Goal: Transaction & Acquisition: Subscribe to service/newsletter

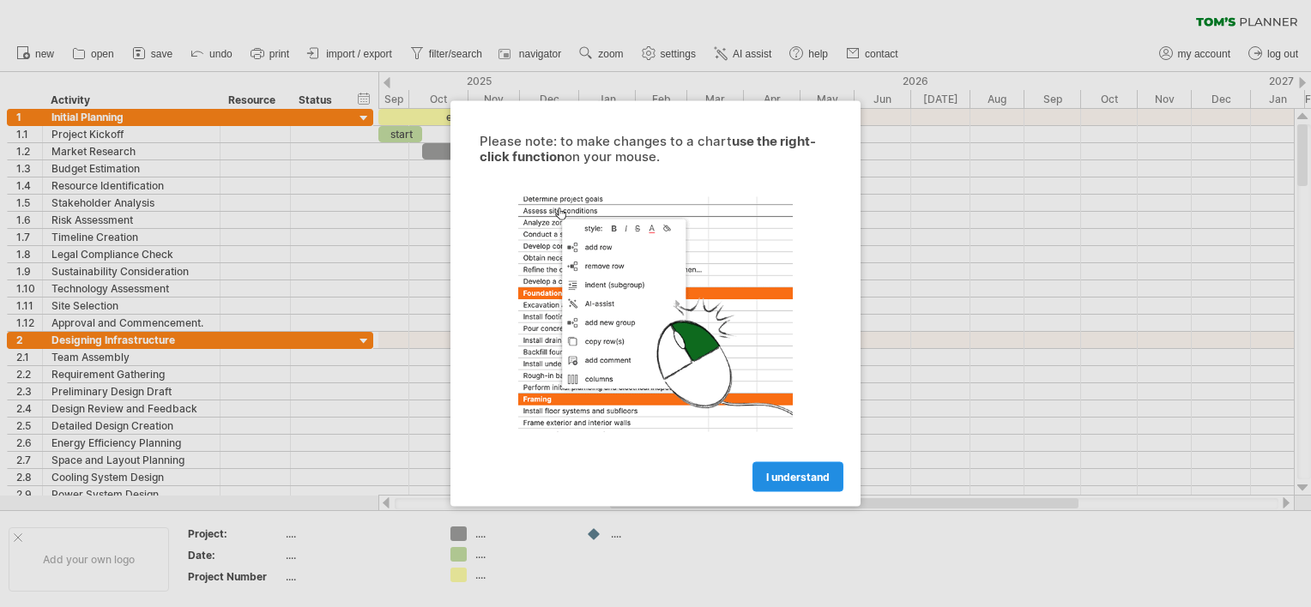
click at [787, 477] on span "I understand" at bounding box center [797, 477] width 63 height 13
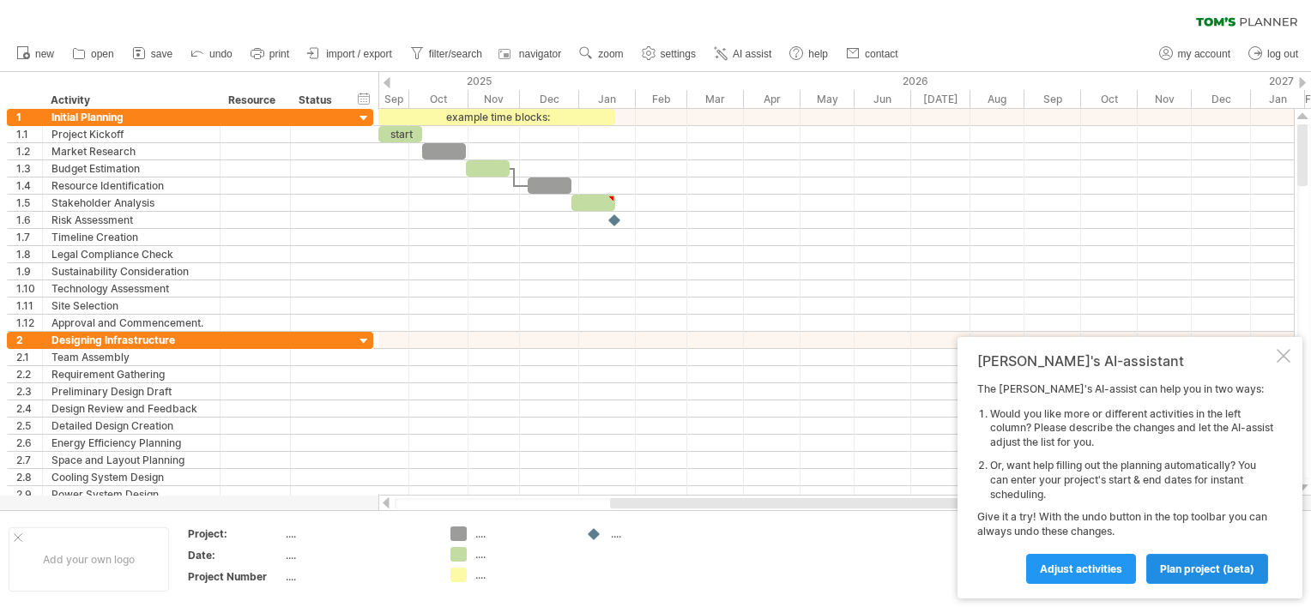
click at [1197, 573] on span "plan project (beta)" at bounding box center [1207, 569] width 94 height 13
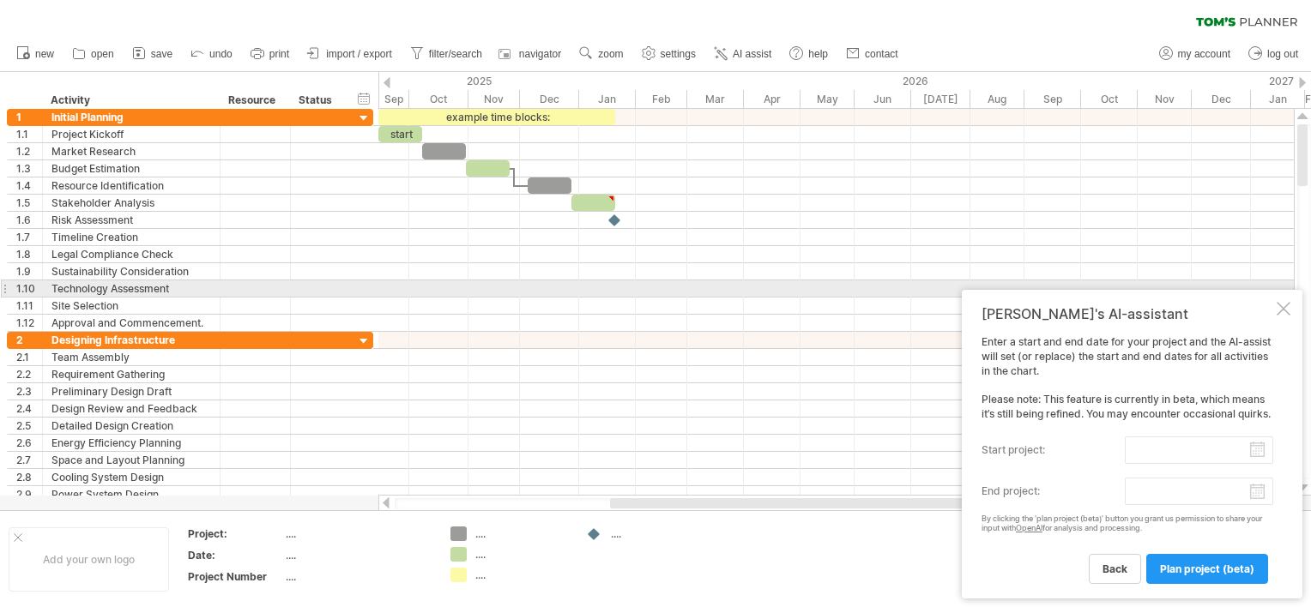
click at [1276, 302] on div at bounding box center [1283, 309] width 14 height 14
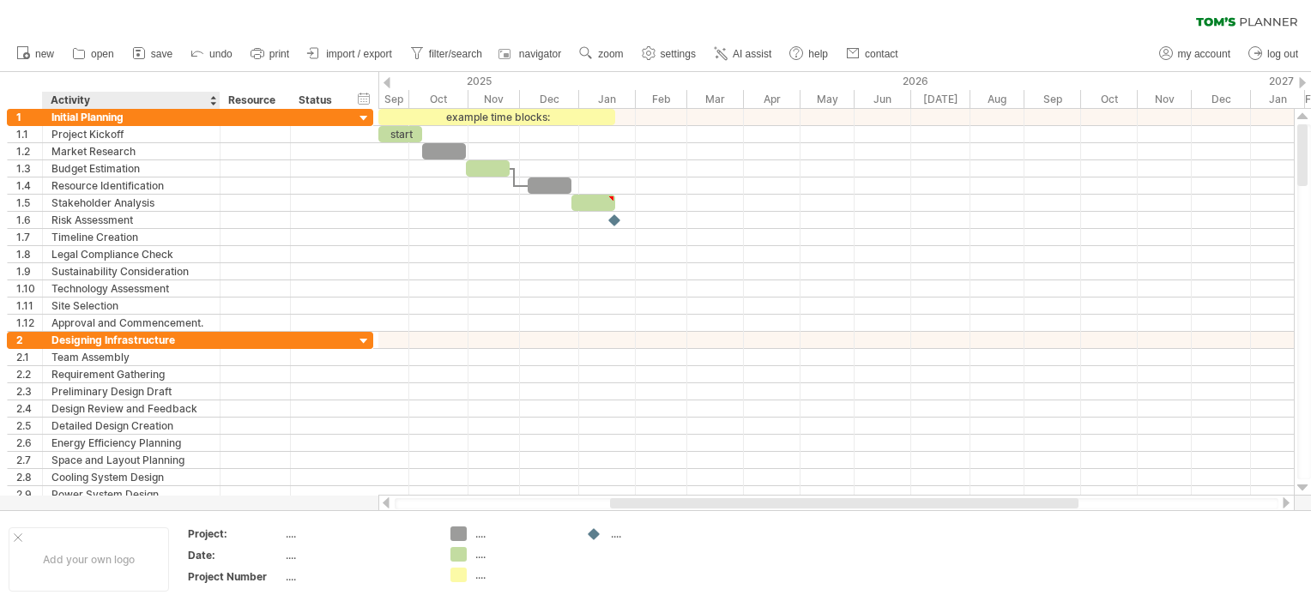
click at [191, 98] on div "Activity" at bounding box center [131, 100] width 160 height 17
click at [211, 99] on div at bounding box center [212, 100] width 7 height 17
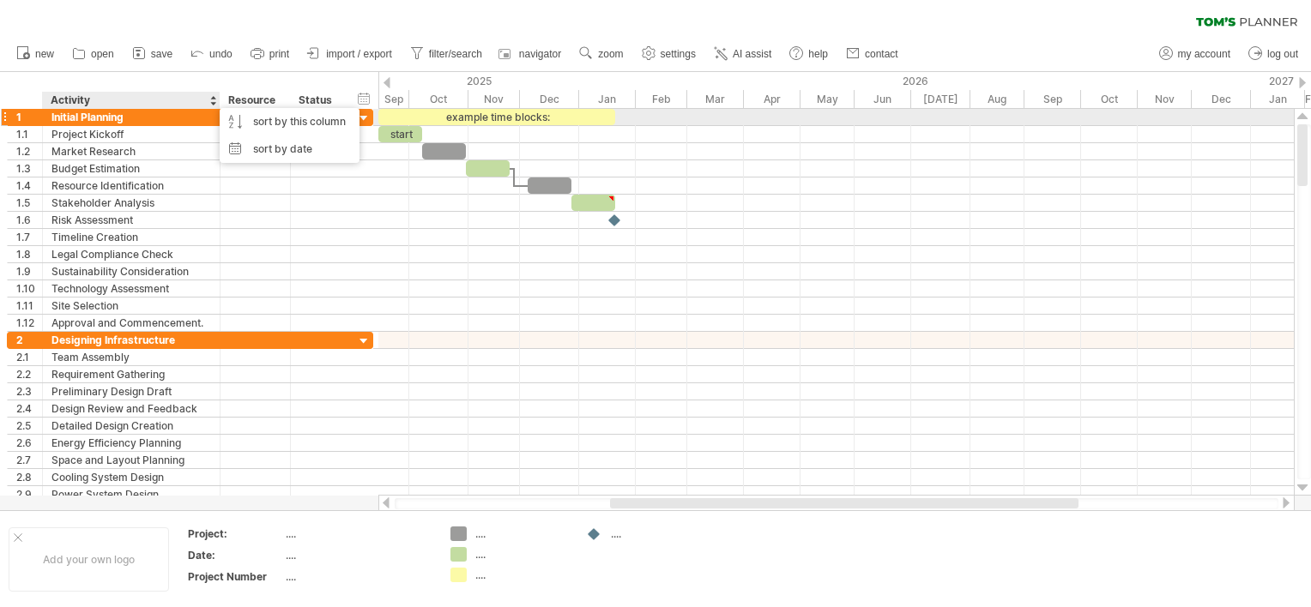
click at [154, 117] on div "Initial Planning" at bounding box center [131, 117] width 160 height 16
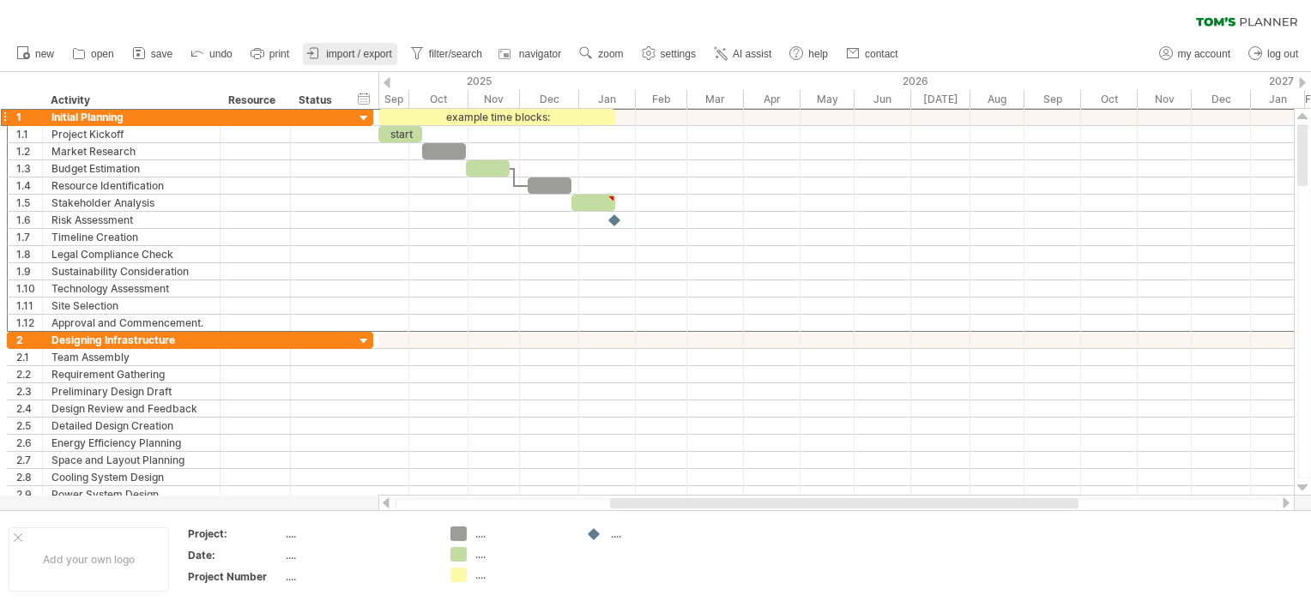
click at [340, 51] on span "import / export" at bounding box center [359, 54] width 66 height 12
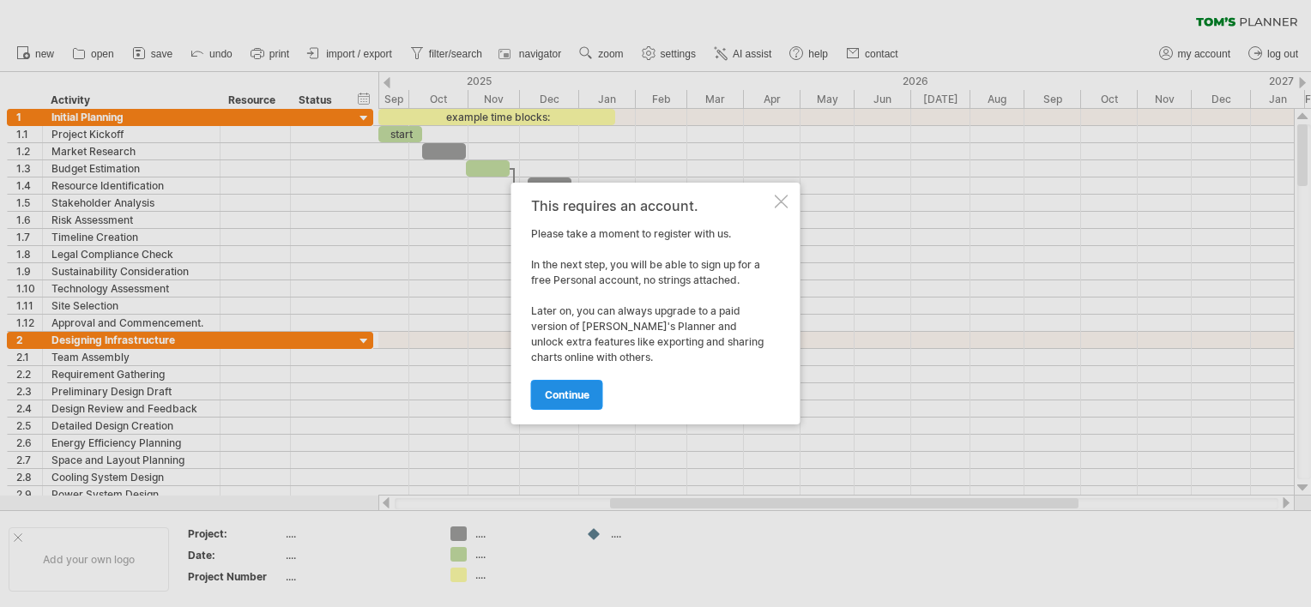
click at [559, 405] on link "continue" at bounding box center [567, 395] width 72 height 30
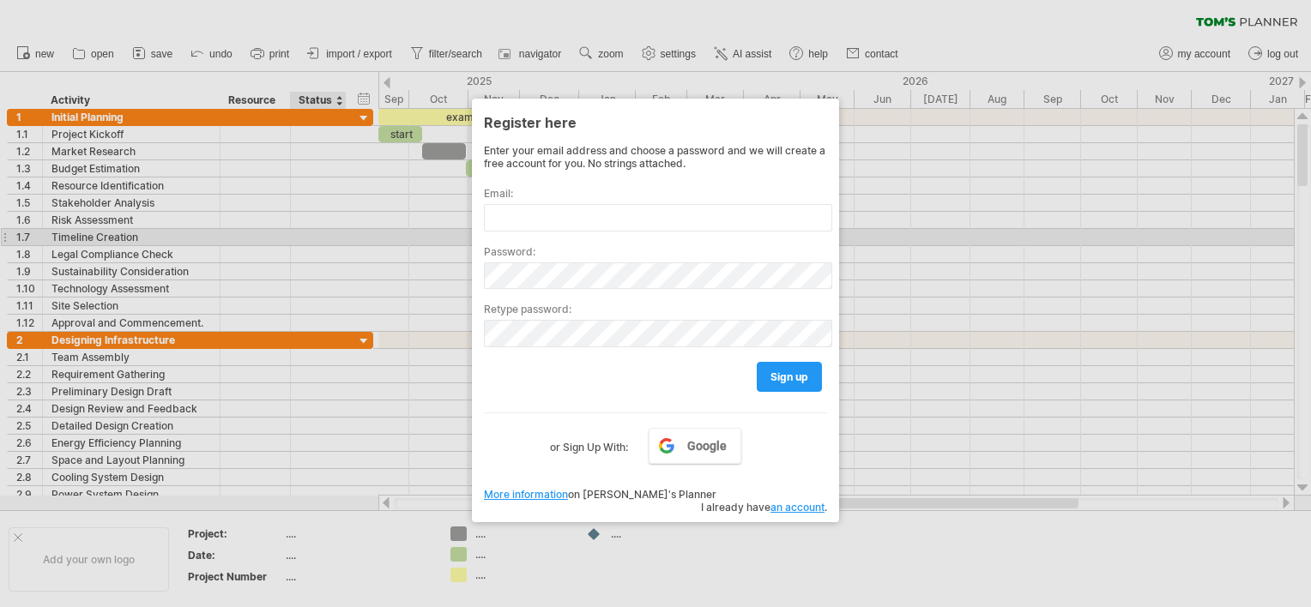
click at [353, 246] on div at bounding box center [655, 303] width 1311 height 607
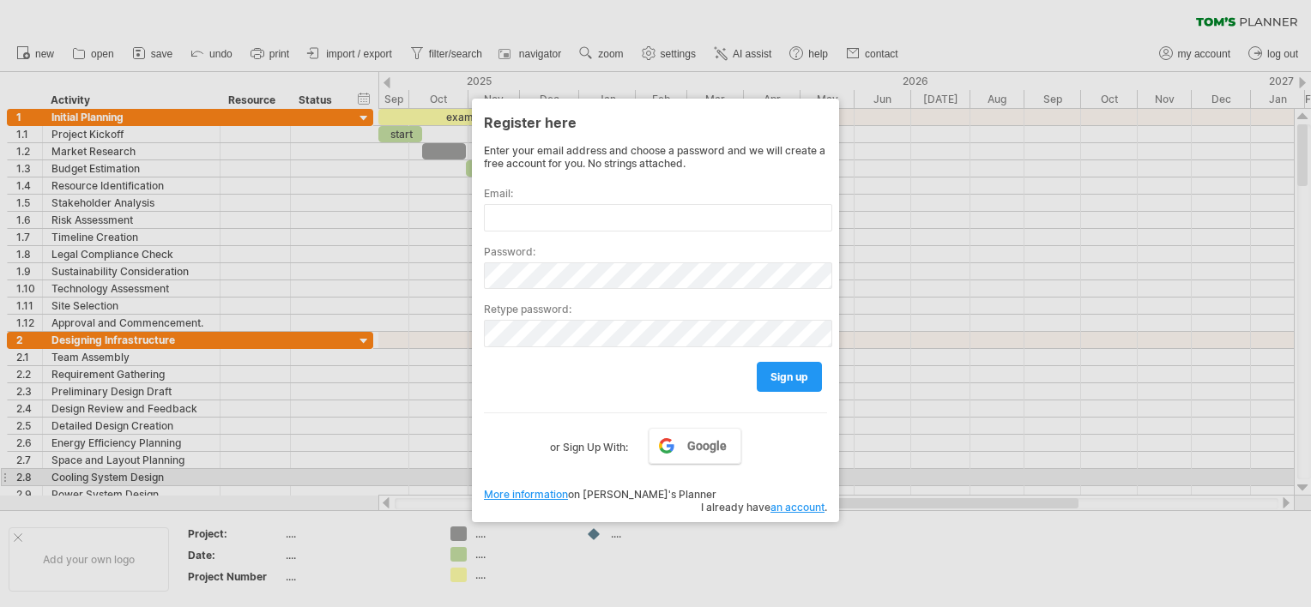
click at [415, 473] on div at bounding box center [655, 303] width 1311 height 607
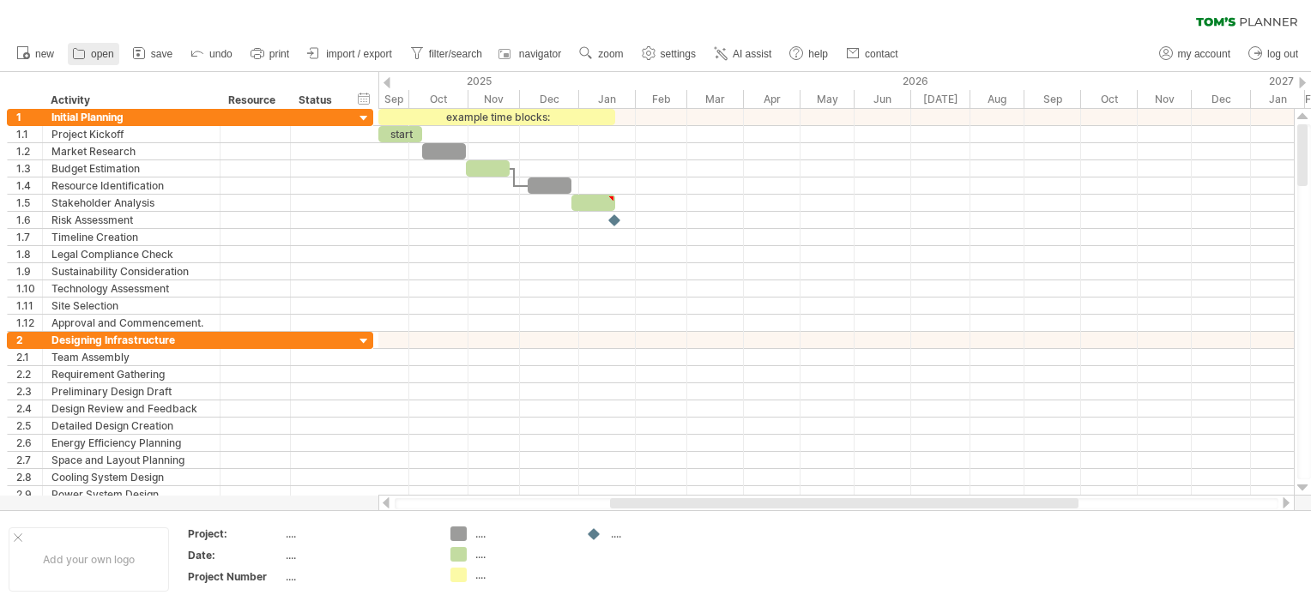
click at [95, 54] on span "open" at bounding box center [102, 54] width 23 height 12
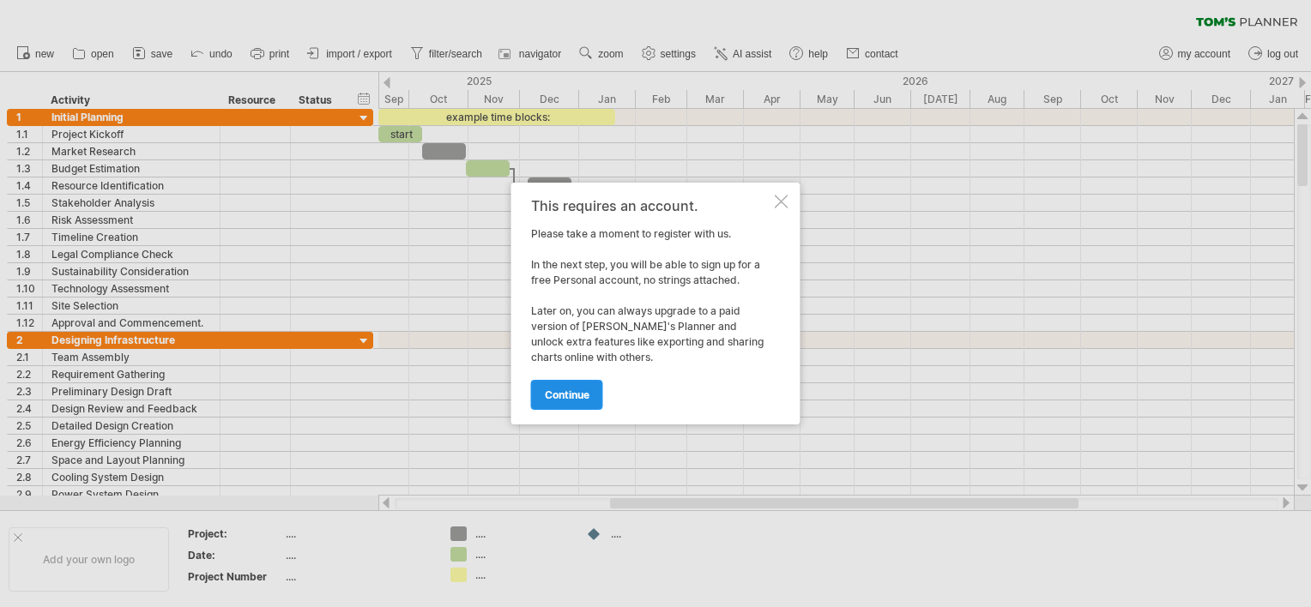
click at [552, 393] on span "continue" at bounding box center [567, 395] width 45 height 13
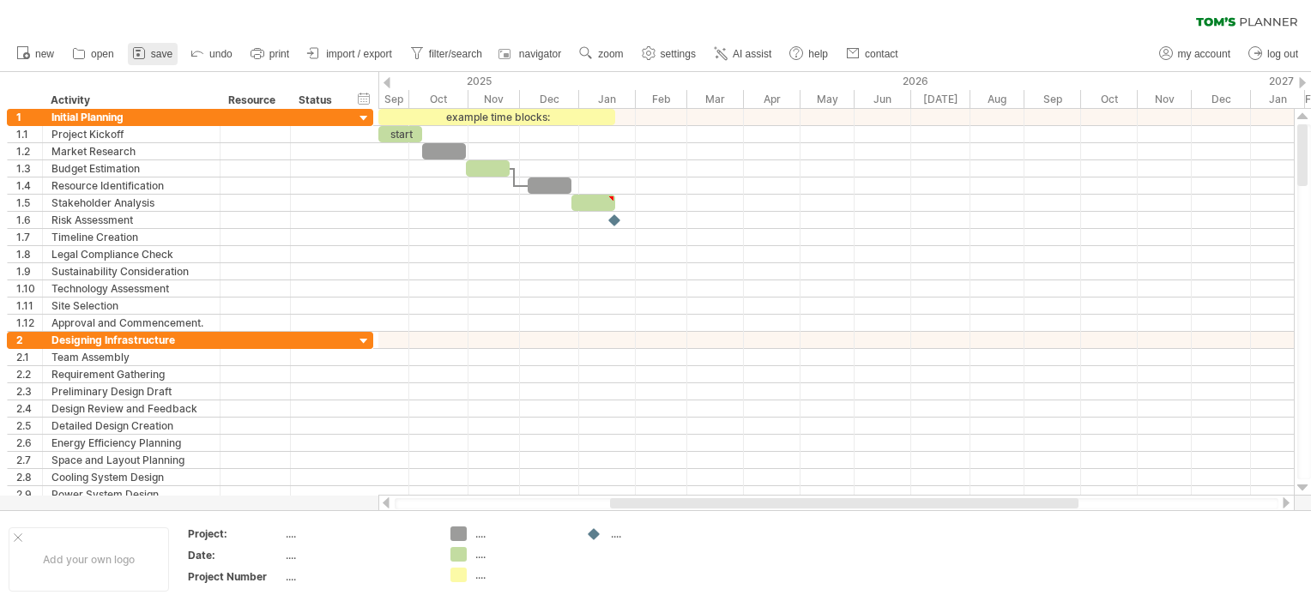
click at [156, 55] on span "save" at bounding box center [161, 54] width 21 height 12
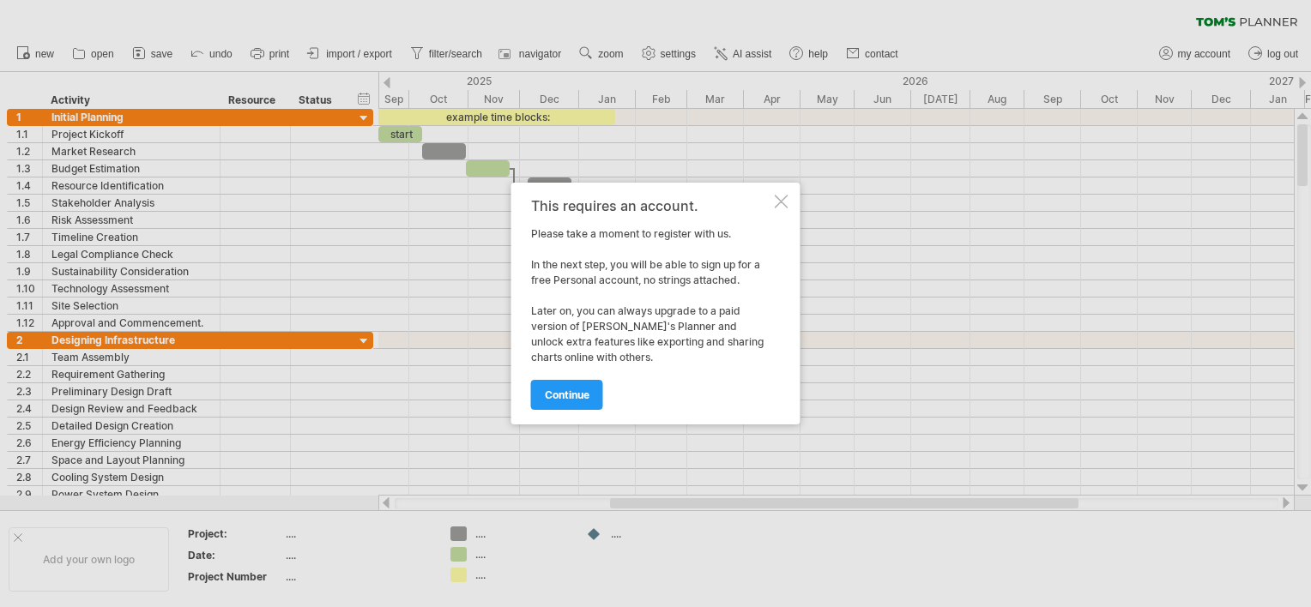
click at [575, 376] on div "continue" at bounding box center [651, 387] width 240 height 44
click at [568, 395] on span "continue" at bounding box center [567, 395] width 45 height 13
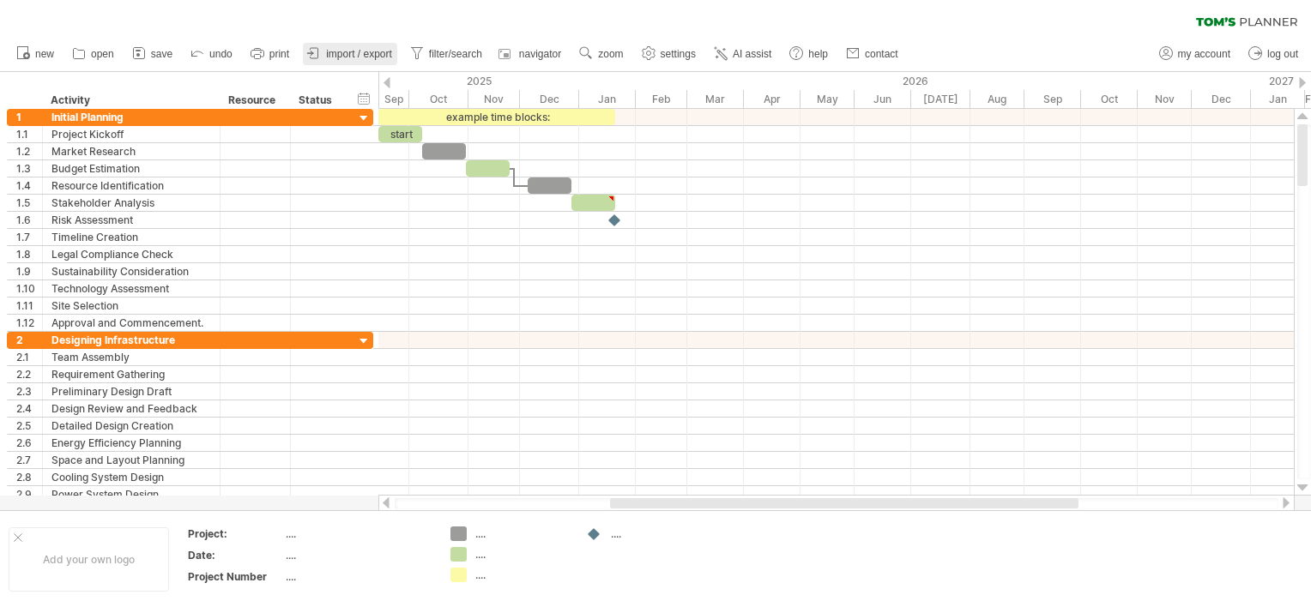
click at [367, 48] on span "import / export" at bounding box center [359, 54] width 66 height 12
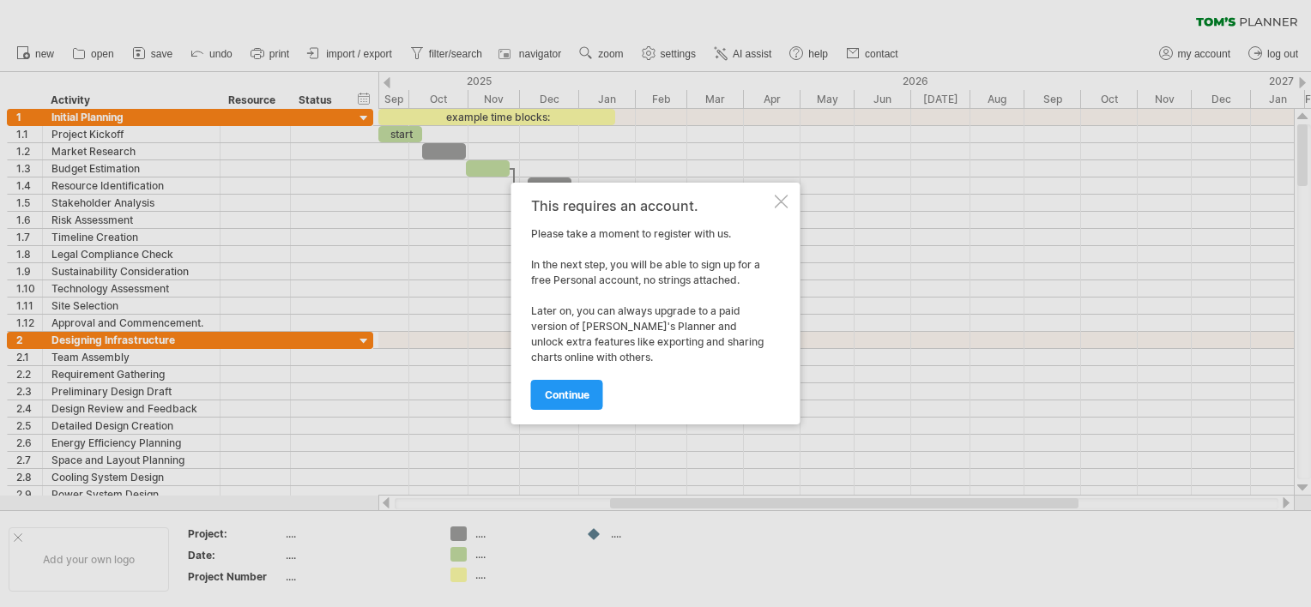
click at [782, 202] on div at bounding box center [781, 202] width 14 height 14
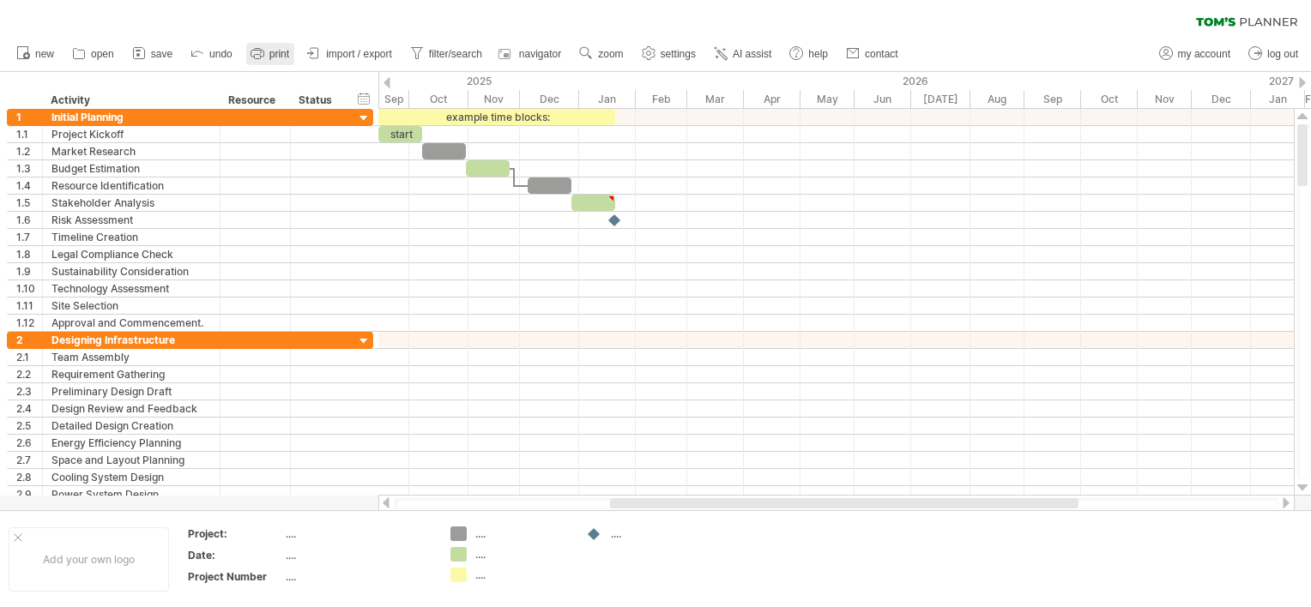
click at [275, 52] on span "print" at bounding box center [279, 54] width 20 height 12
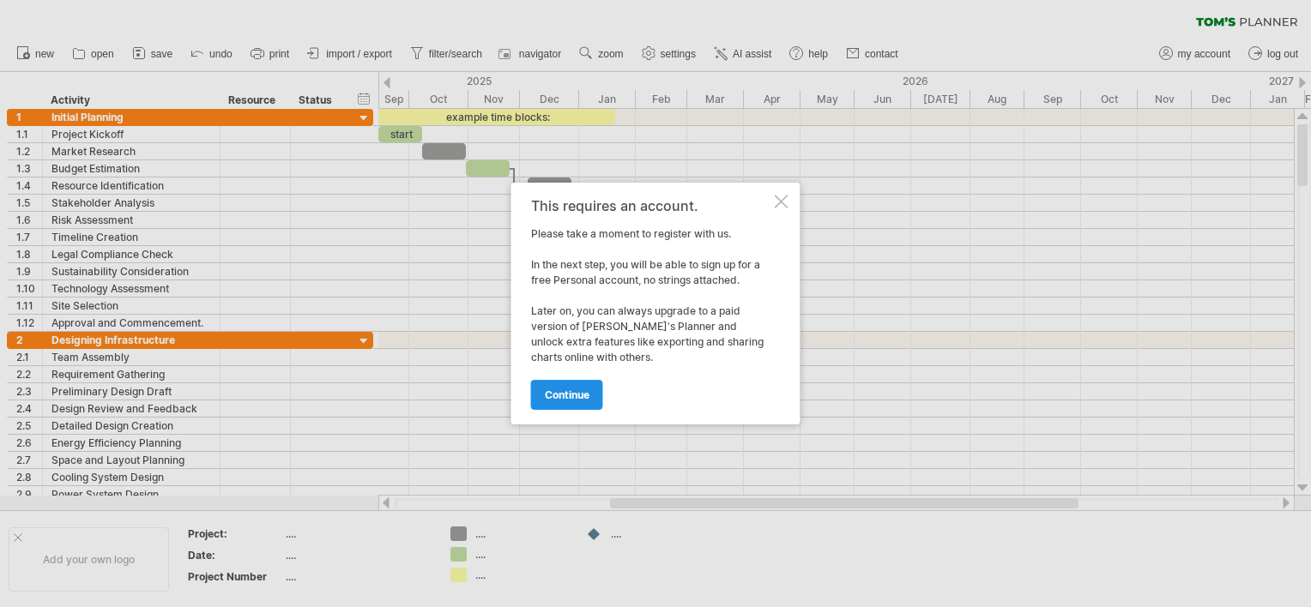
click at [569, 395] on span "continue" at bounding box center [567, 395] width 45 height 13
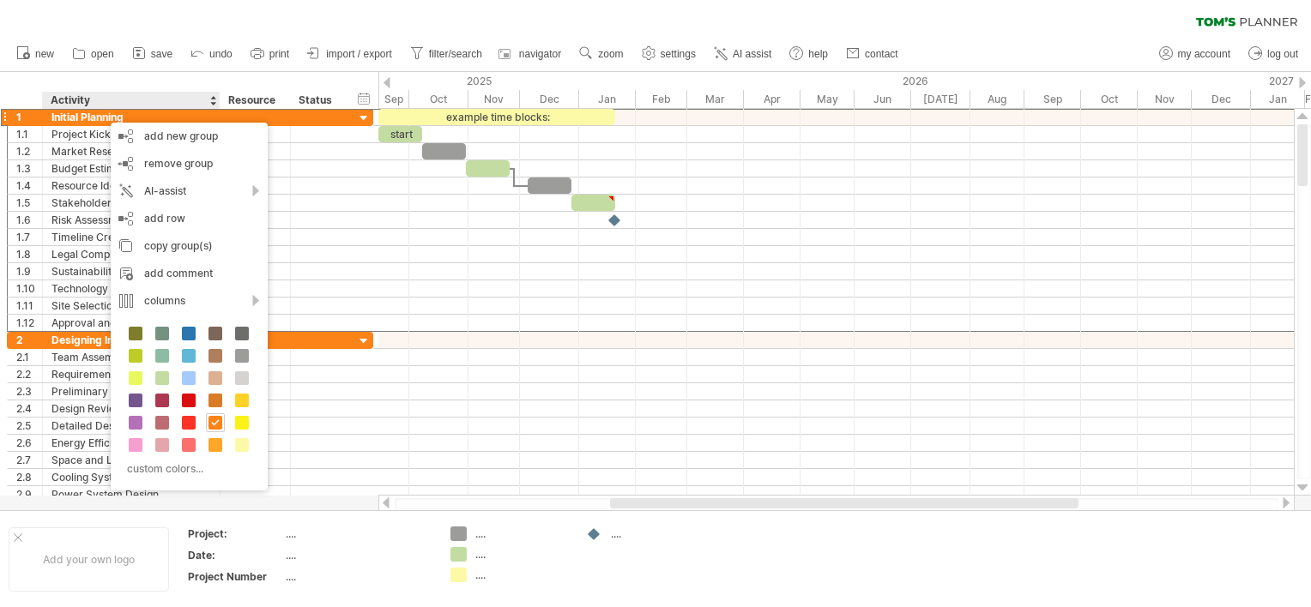
click at [89, 79] on div "hide start/end/duration show start/end/duration ******** Activity ******** Reso…" at bounding box center [189, 90] width 378 height 37
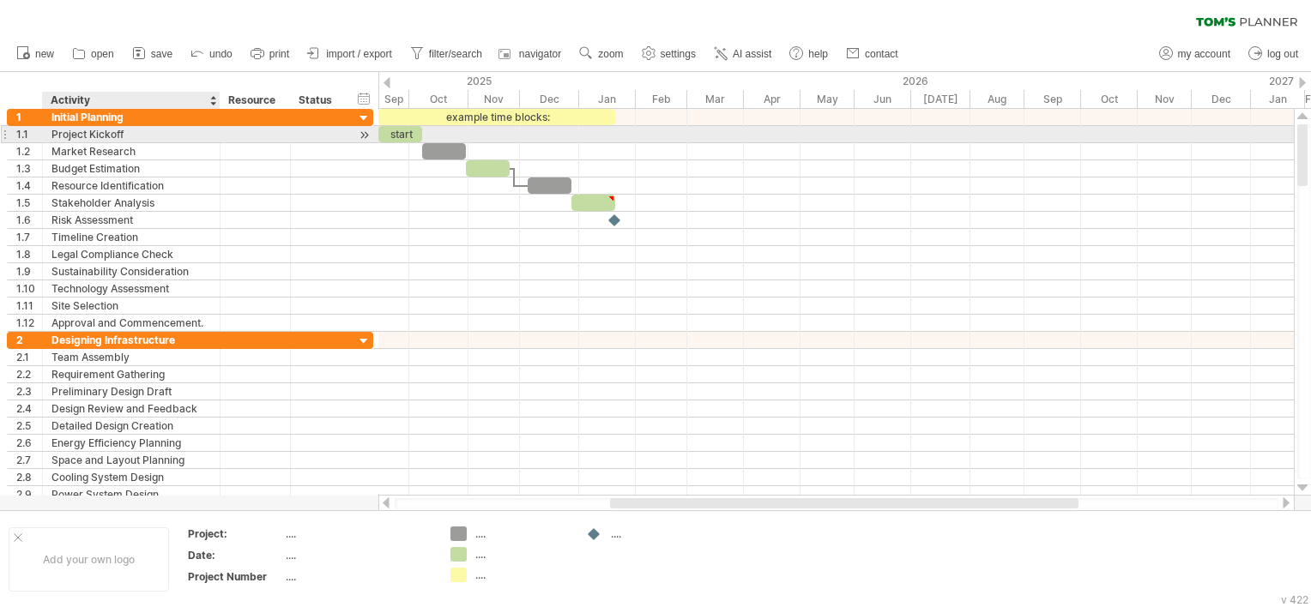
drag, startPoint x: 14, startPoint y: 82, endPoint x: 223, endPoint y: 138, distance: 216.6
click at [223, 138] on div "Trying to reach [DOMAIN_NAME] Connected again... 0% clear filter new 1" at bounding box center [655, 303] width 1311 height 607
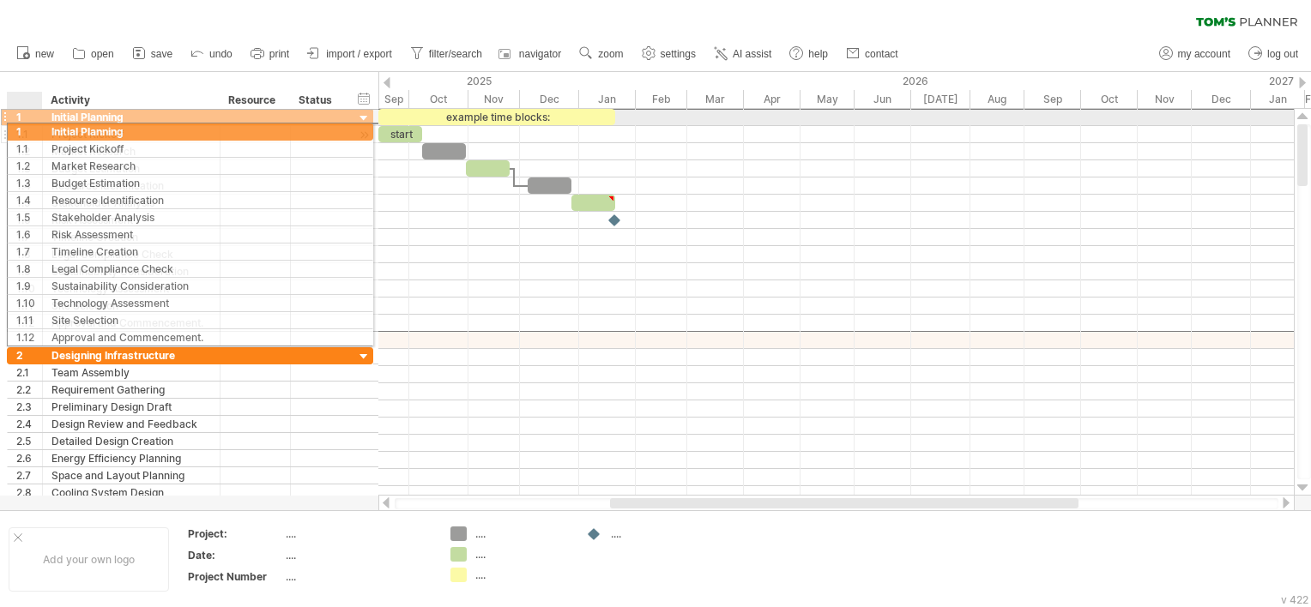
drag, startPoint x: 14, startPoint y: 118, endPoint x: 27, endPoint y: 129, distance: 17.0
click at [27, 129] on div "**********" at bounding box center [190, 220] width 366 height 224
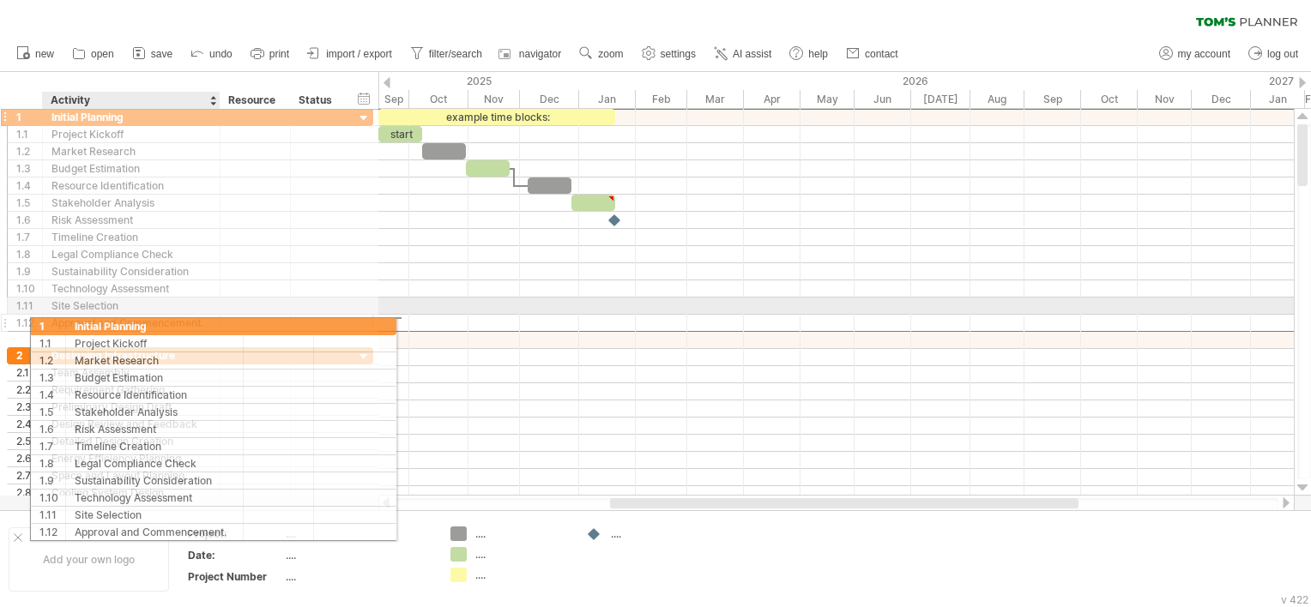
drag, startPoint x: 28, startPoint y: 115, endPoint x: 56, endPoint y: 323, distance: 210.2
click at [56, 323] on div "**********" at bounding box center [190, 220] width 366 height 224
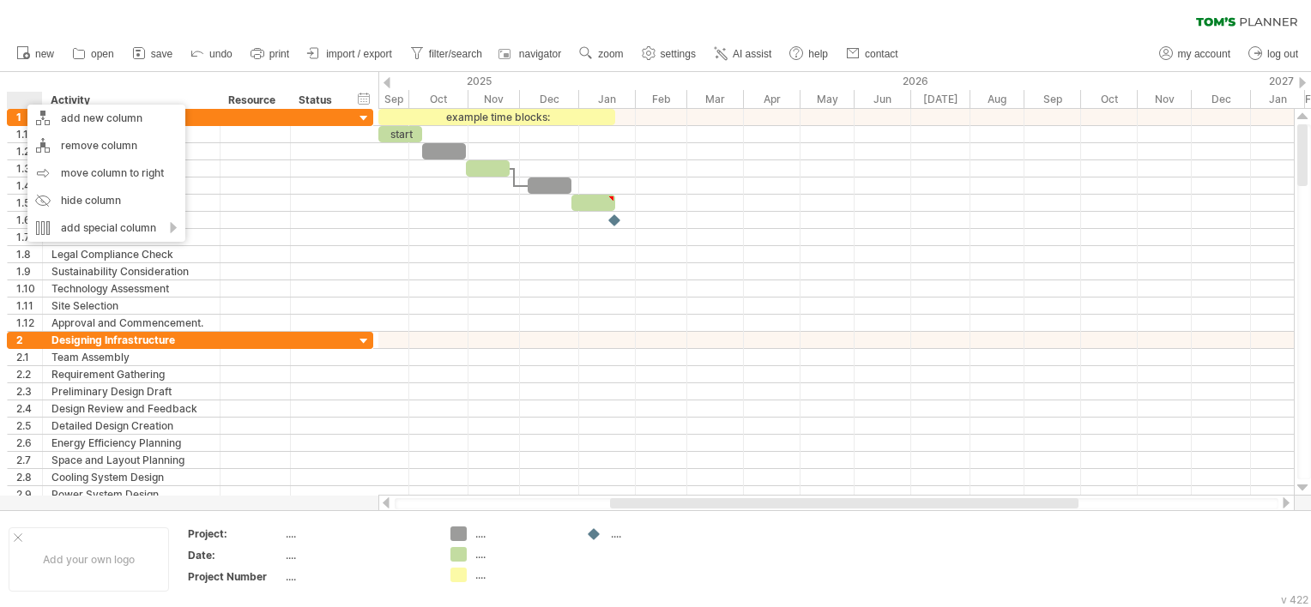
click at [39, 79] on div "hide start/end/duration show start/end/duration ******** Activity ******** Reso…" at bounding box center [189, 90] width 378 height 37
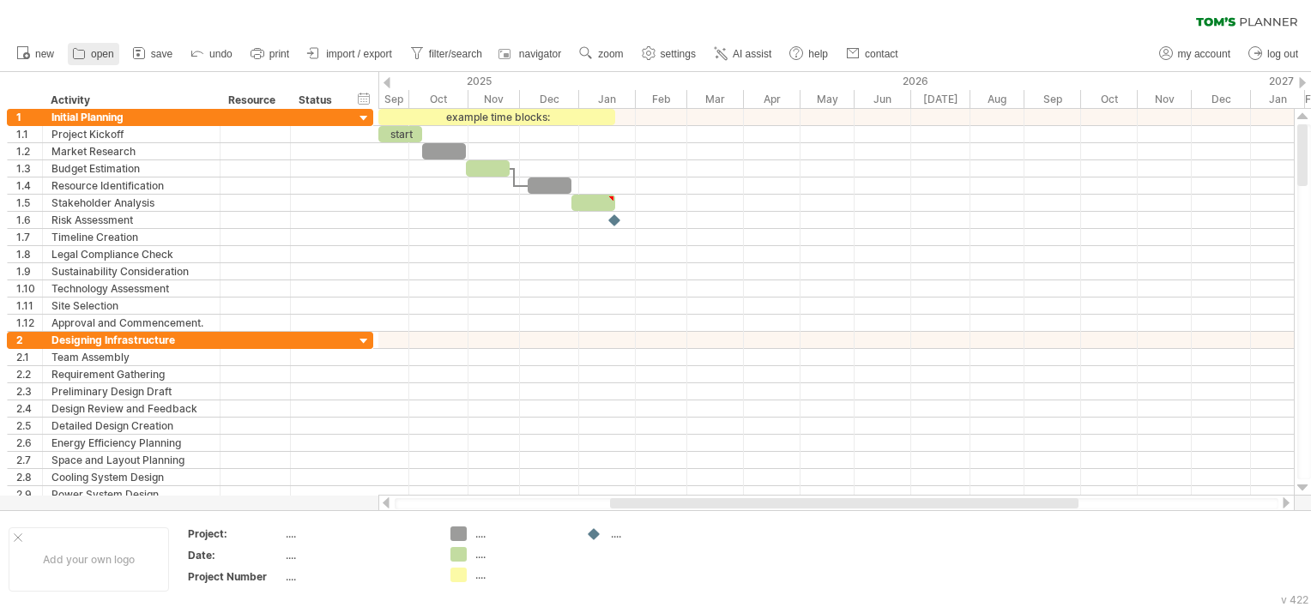
click at [96, 51] on span "open" at bounding box center [102, 54] width 23 height 12
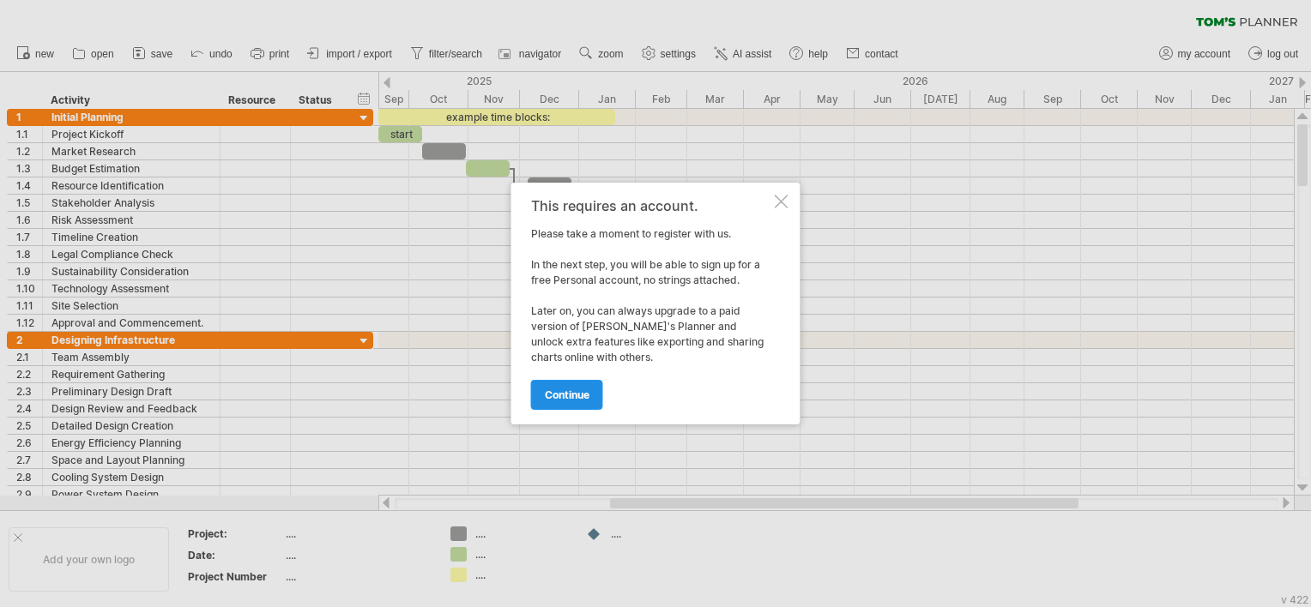
click at [551, 387] on link "continue" at bounding box center [567, 395] width 72 height 30
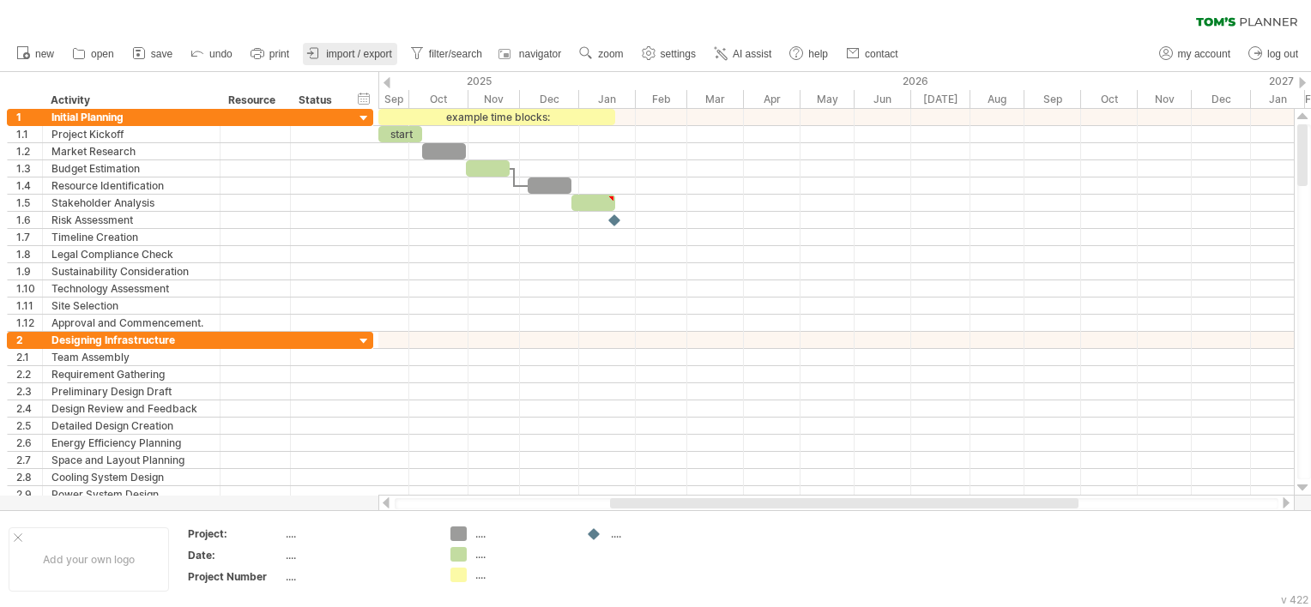
click at [346, 55] on span "import / export" at bounding box center [359, 54] width 66 height 12
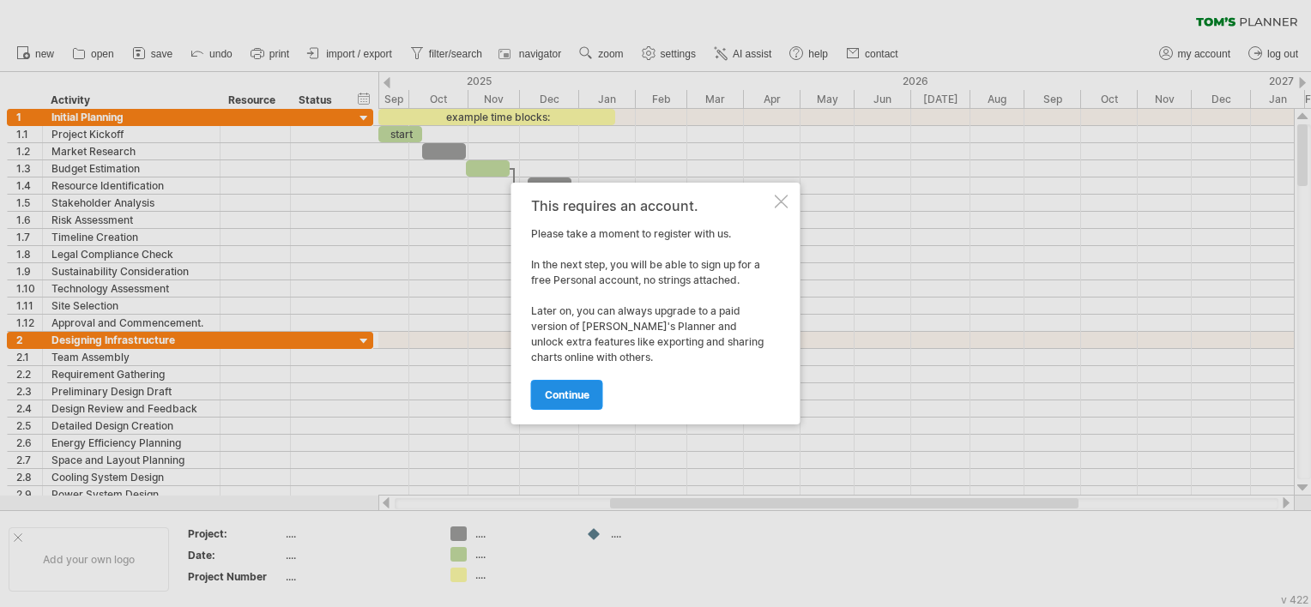
click at [547, 399] on span "continue" at bounding box center [567, 395] width 45 height 13
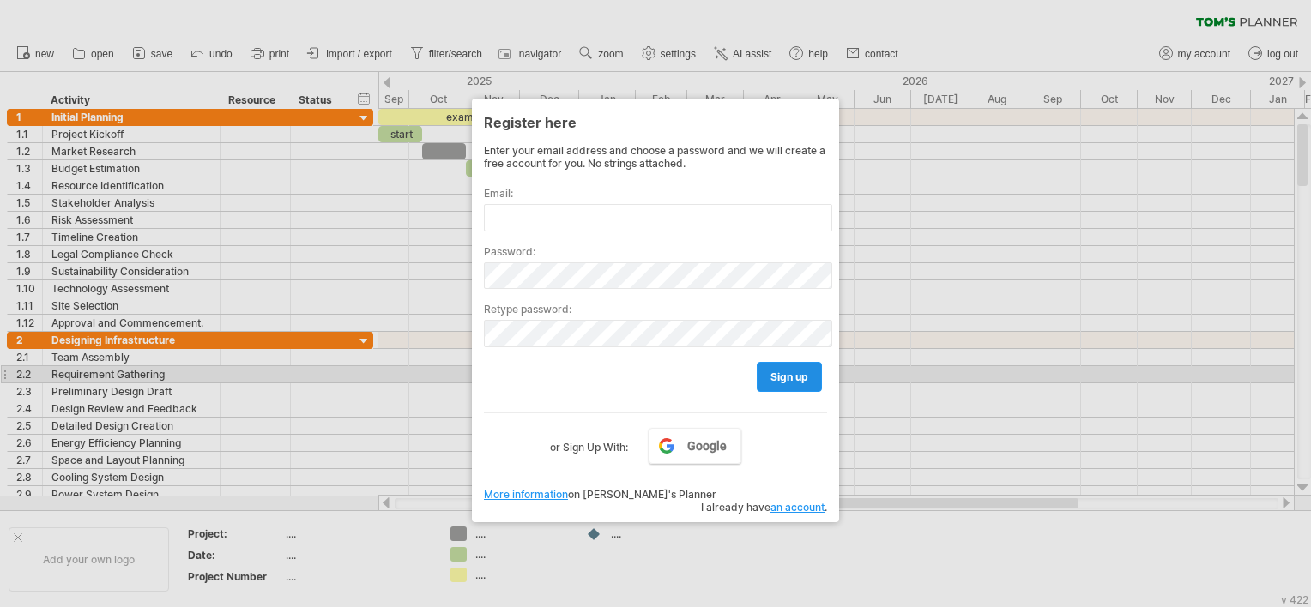
click at [779, 378] on span "sign up" at bounding box center [789, 377] width 38 height 13
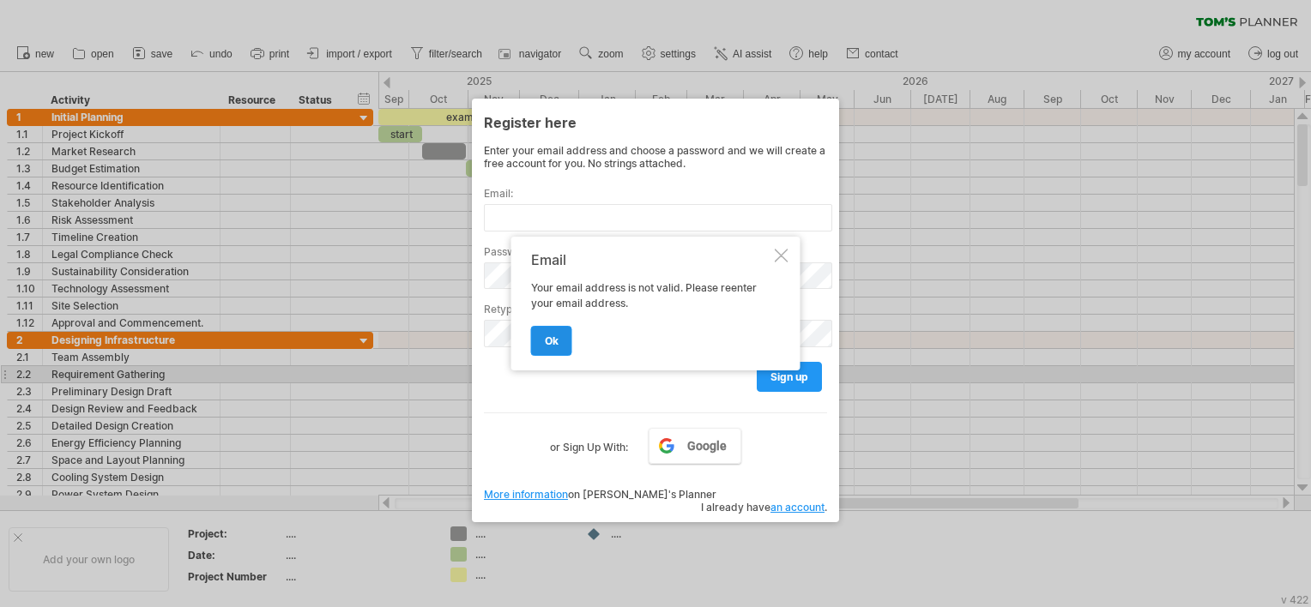
click at [552, 346] on span "ok" at bounding box center [552, 340] width 14 height 13
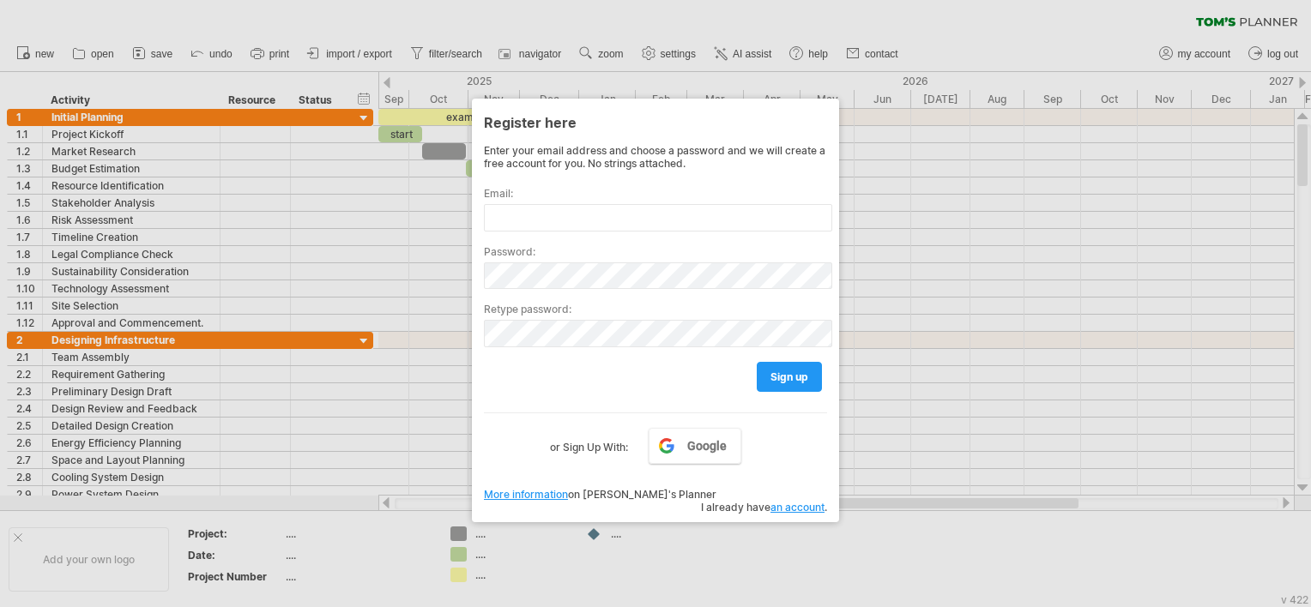
click at [349, 23] on div at bounding box center [655, 303] width 1311 height 607
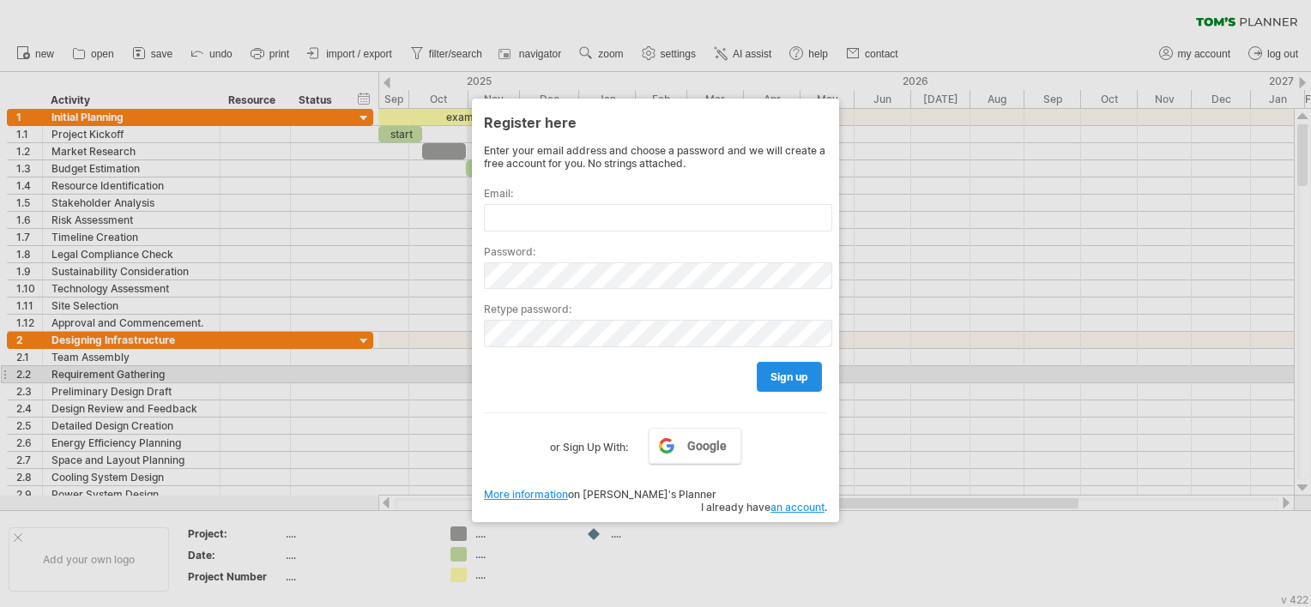
click at [791, 377] on span "sign up" at bounding box center [789, 377] width 38 height 13
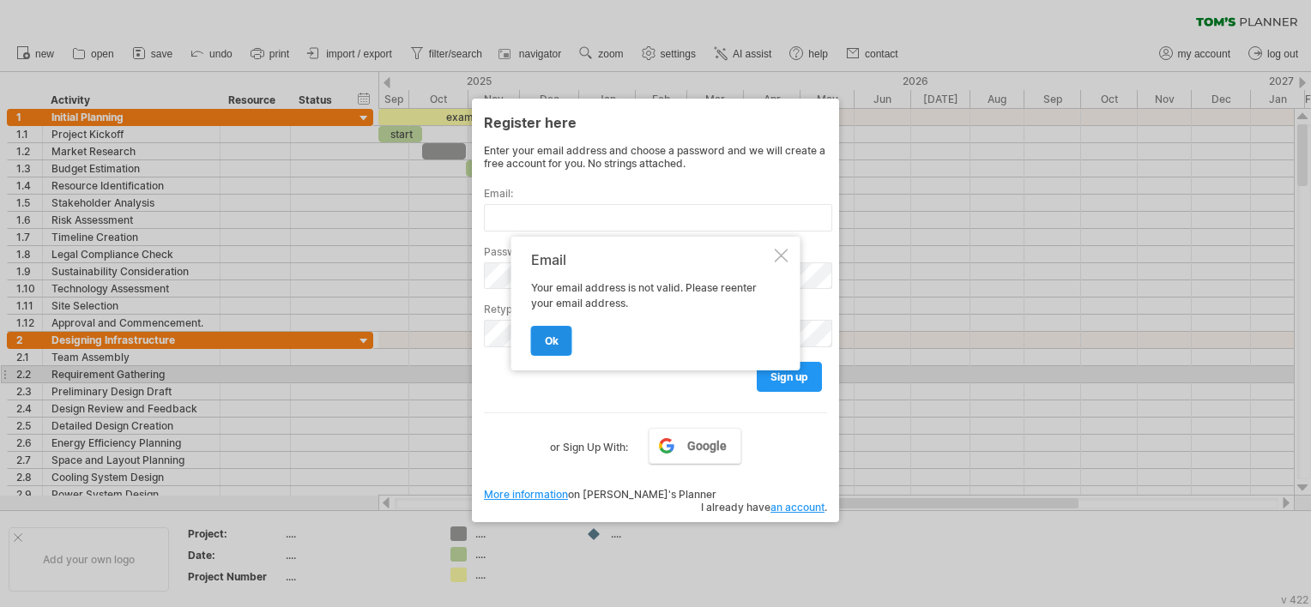
click at [563, 347] on link "ok" at bounding box center [551, 341] width 41 height 30
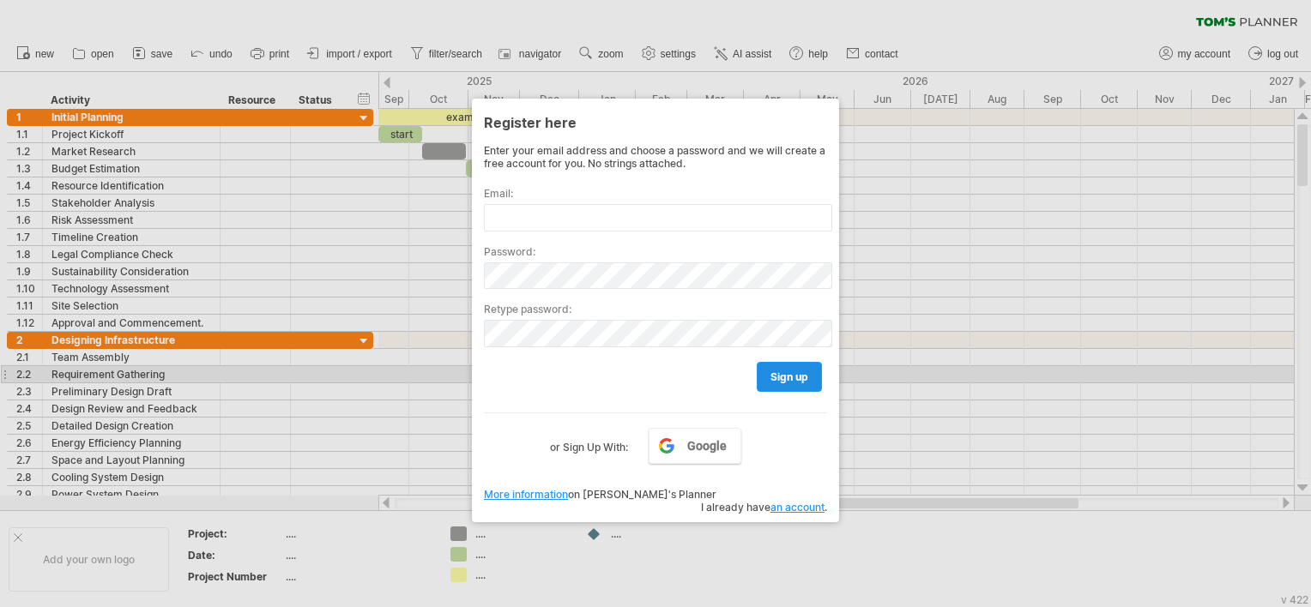
click at [776, 377] on span "sign up" at bounding box center [789, 377] width 38 height 13
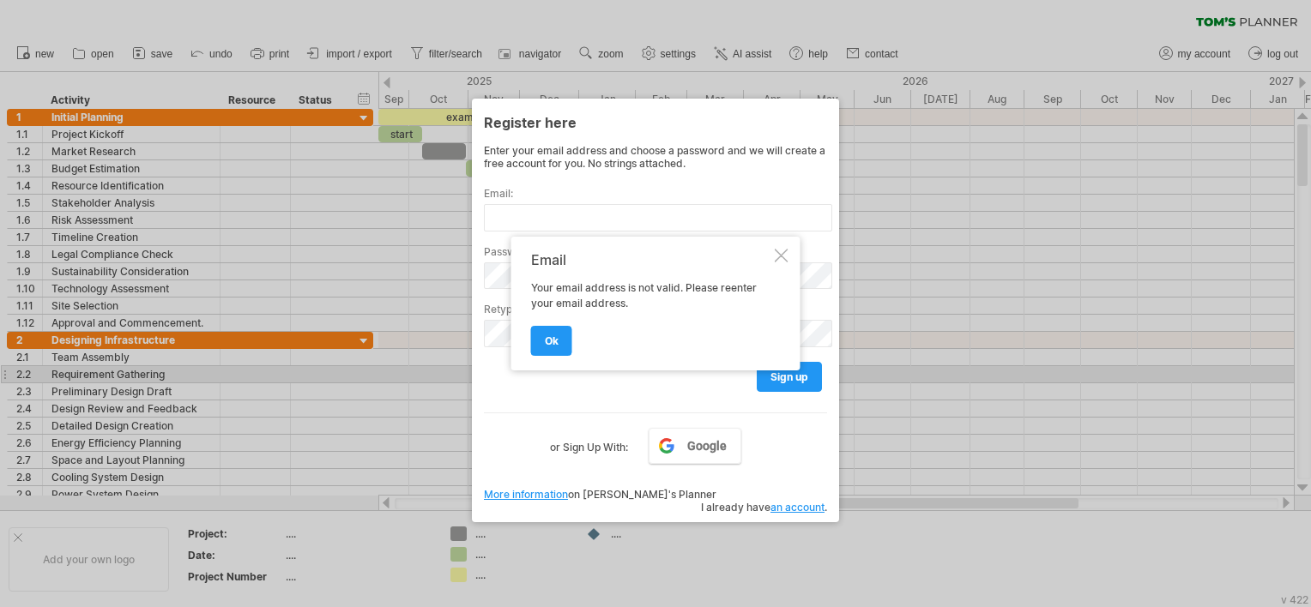
click at [786, 252] on div at bounding box center [781, 256] width 14 height 14
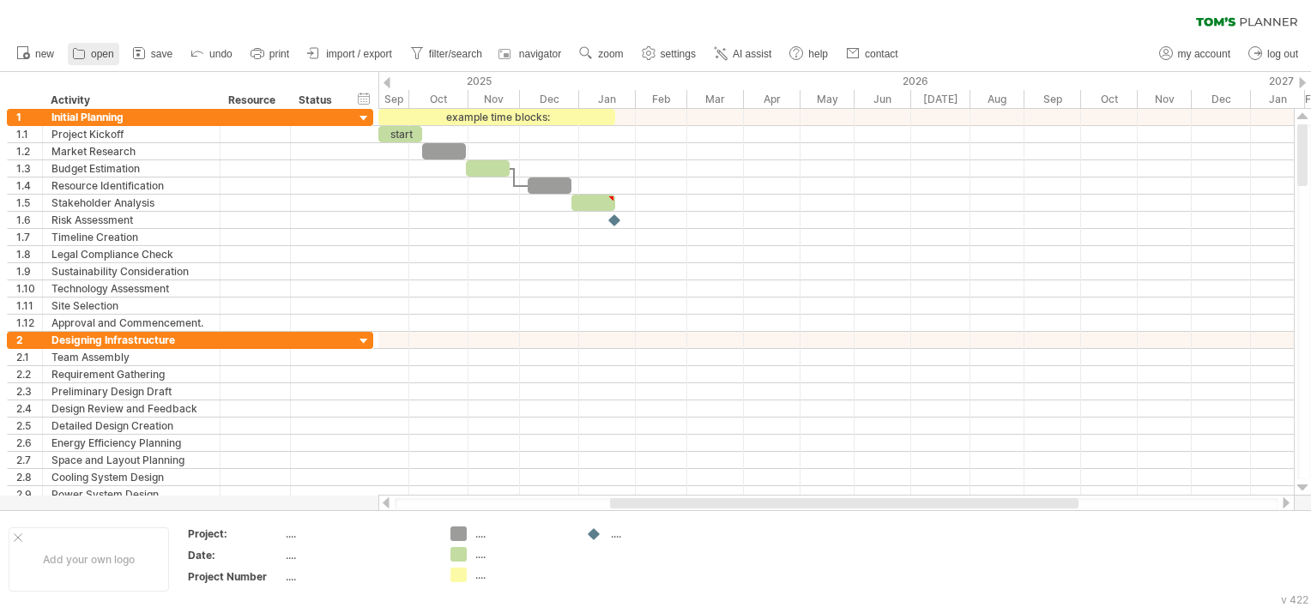
click at [82, 55] on icon at bounding box center [78, 53] width 17 height 17
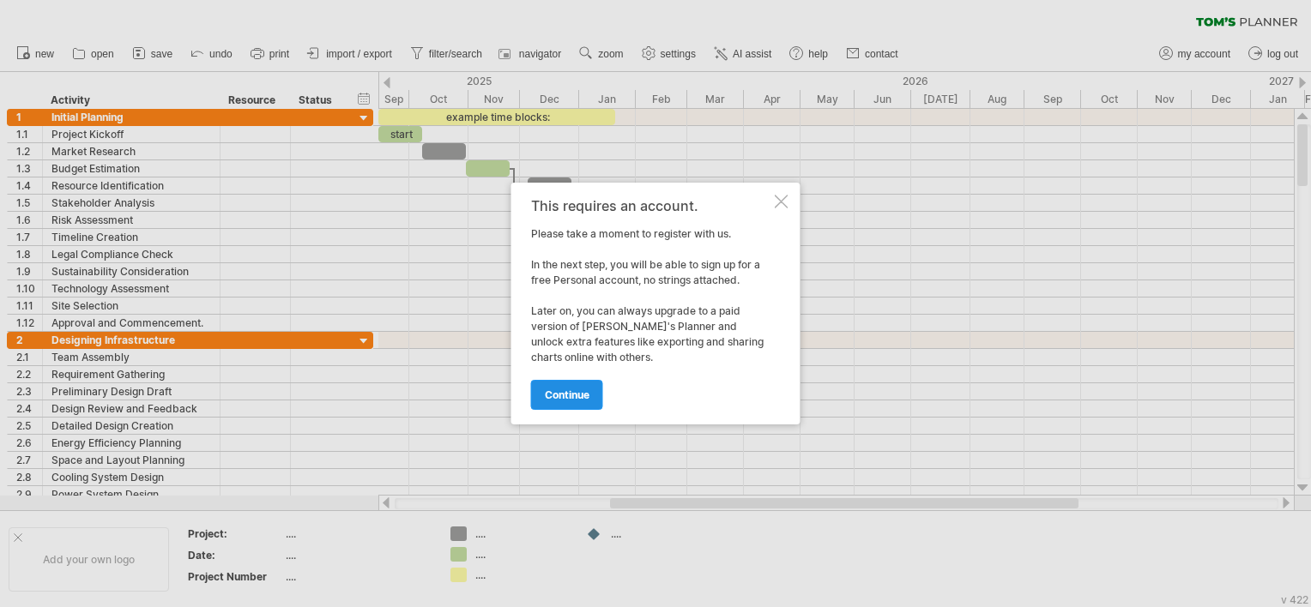
click at [577, 398] on span "continue" at bounding box center [567, 395] width 45 height 13
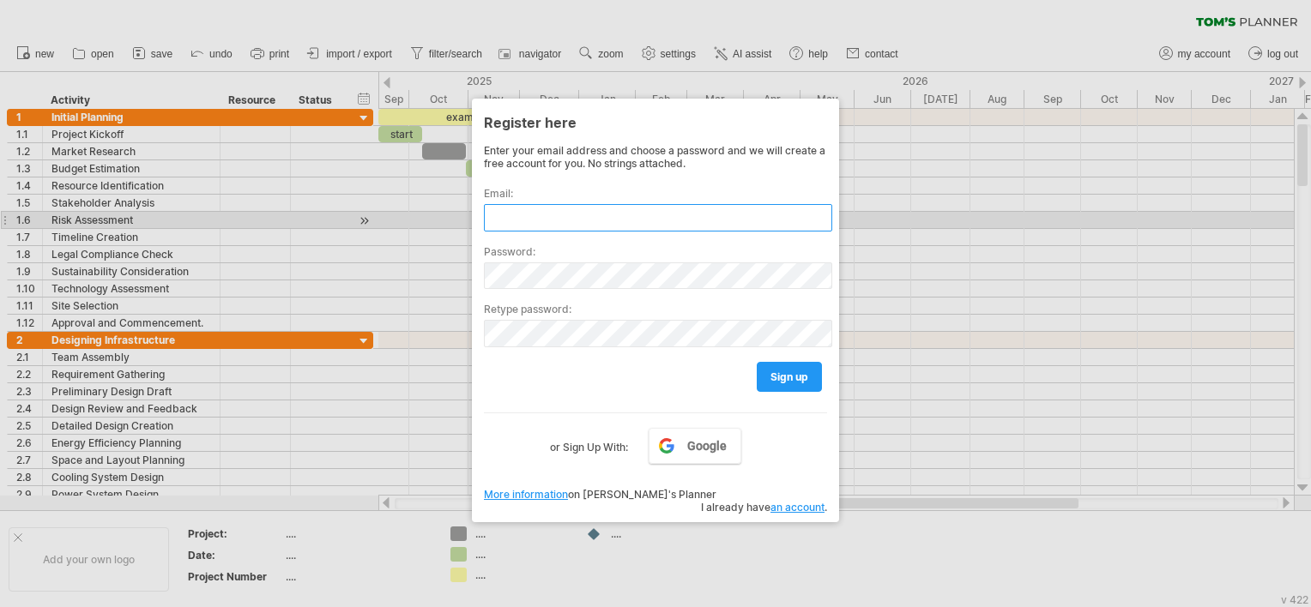
click at [565, 214] on input "text" at bounding box center [658, 217] width 348 height 27
type input "**********"
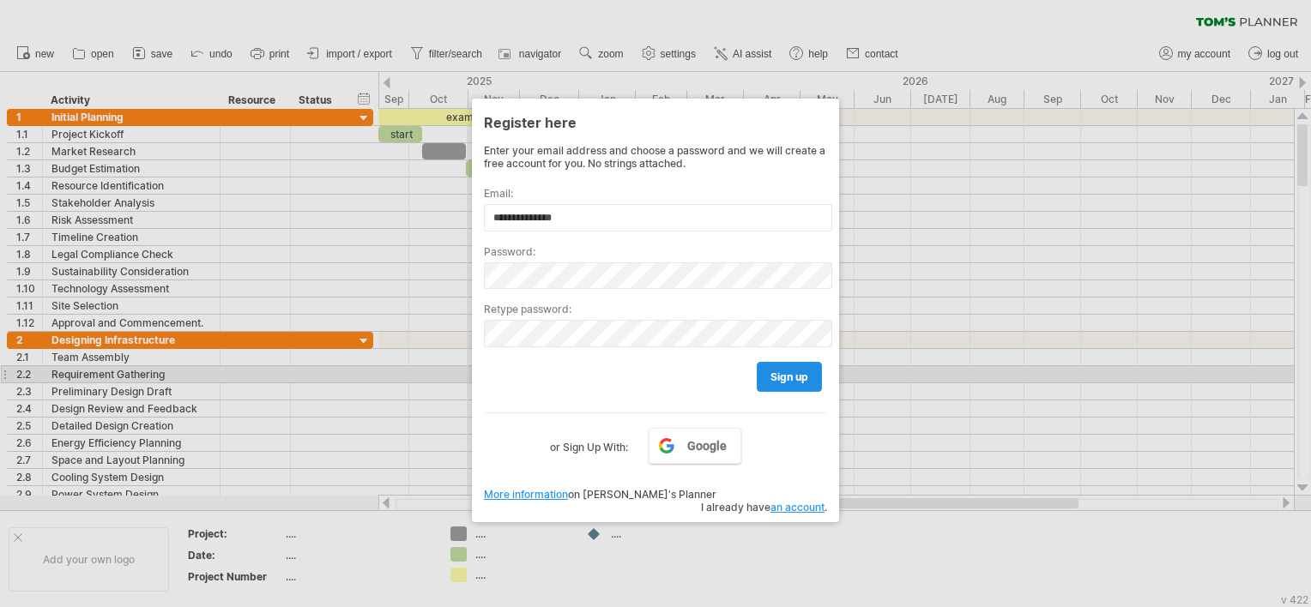
click at [809, 374] on link "sign up" at bounding box center [788, 377] width 65 height 30
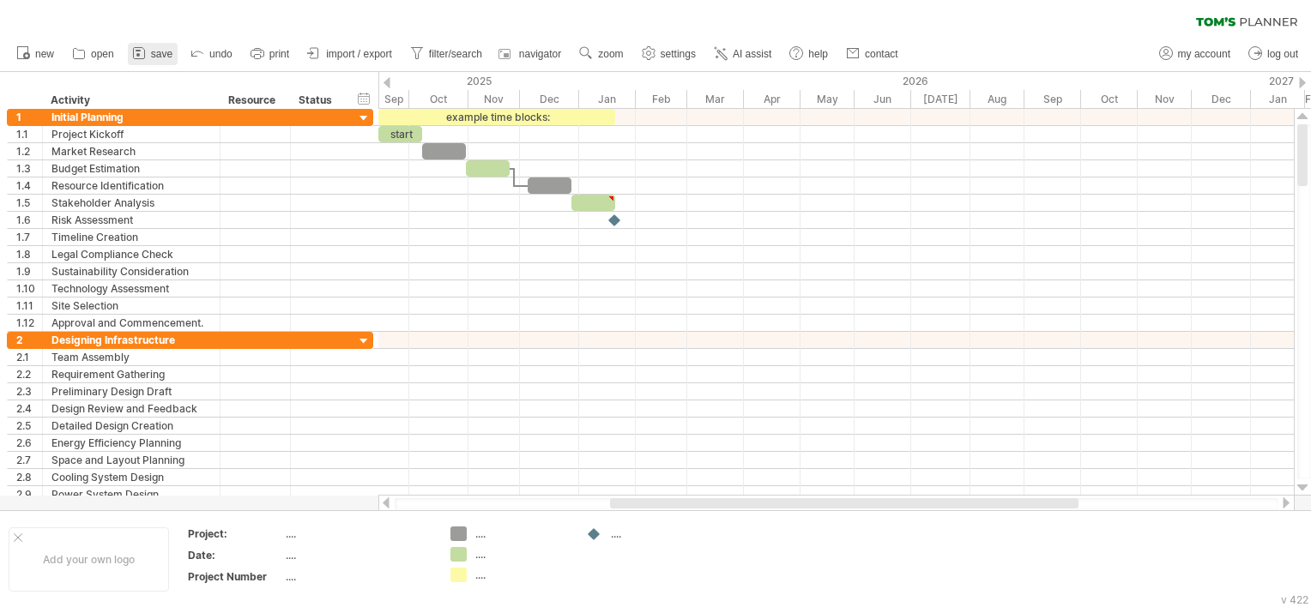
click at [168, 51] on span "save" at bounding box center [161, 54] width 21 height 12
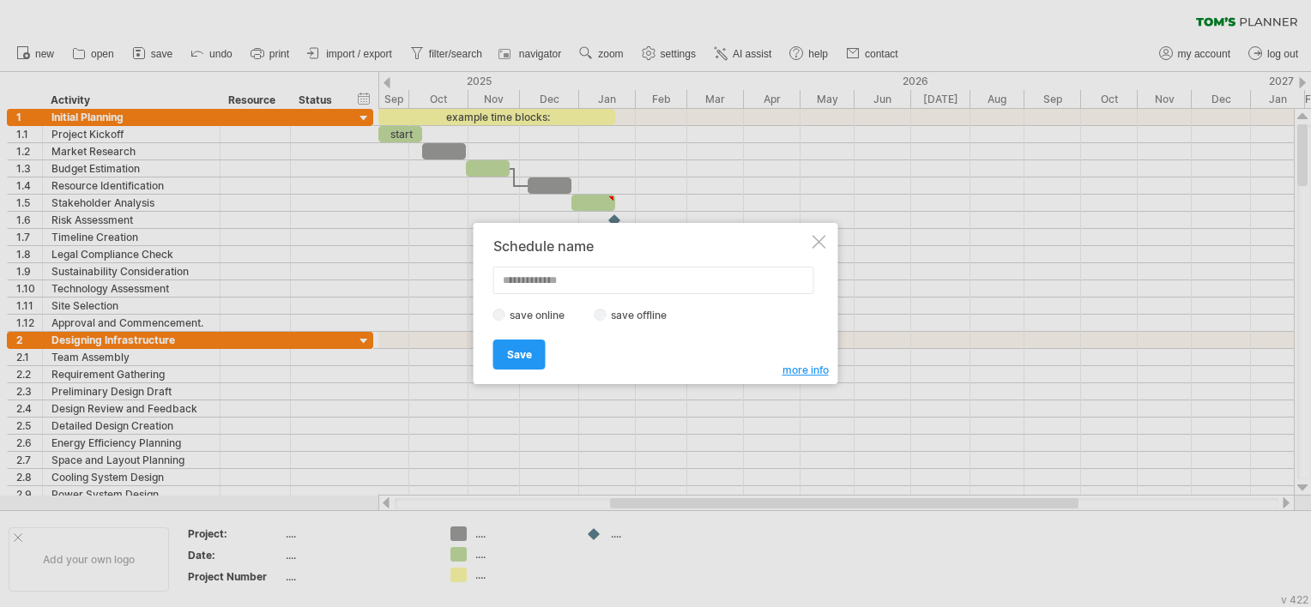
click at [534, 280] on input "text" at bounding box center [653, 280] width 321 height 27
type input "***"
click at [526, 363] on link "Save" at bounding box center [519, 355] width 52 height 30
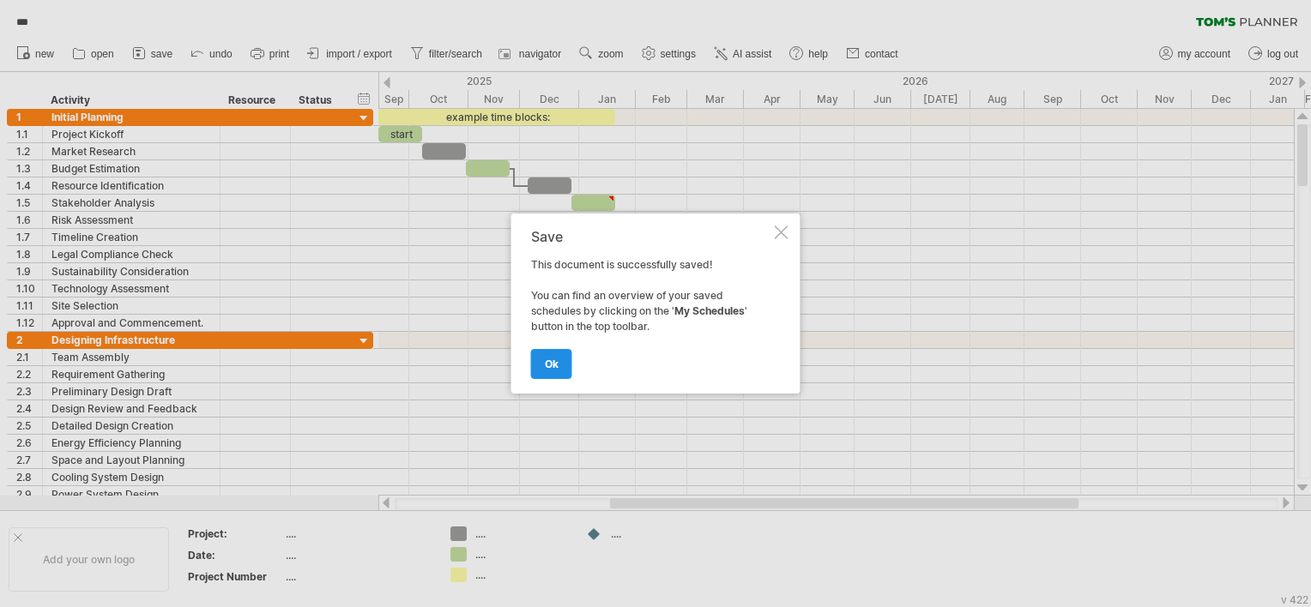
click at [560, 363] on link "ok" at bounding box center [551, 364] width 41 height 30
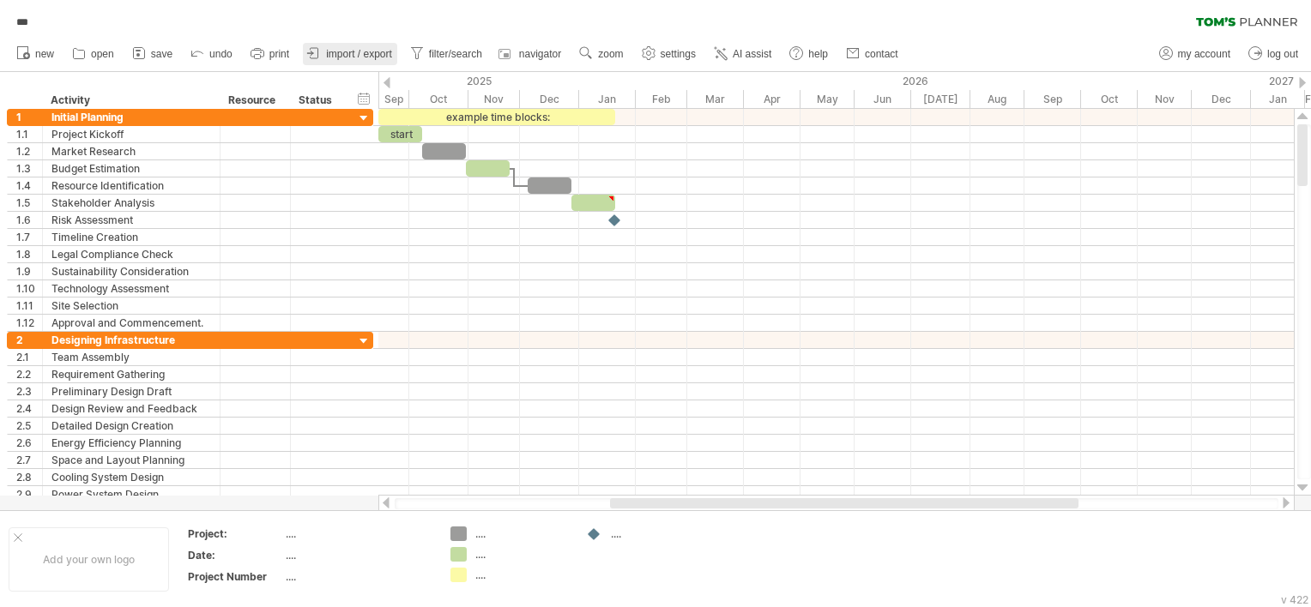
click at [344, 55] on span "import / export" at bounding box center [359, 54] width 66 height 12
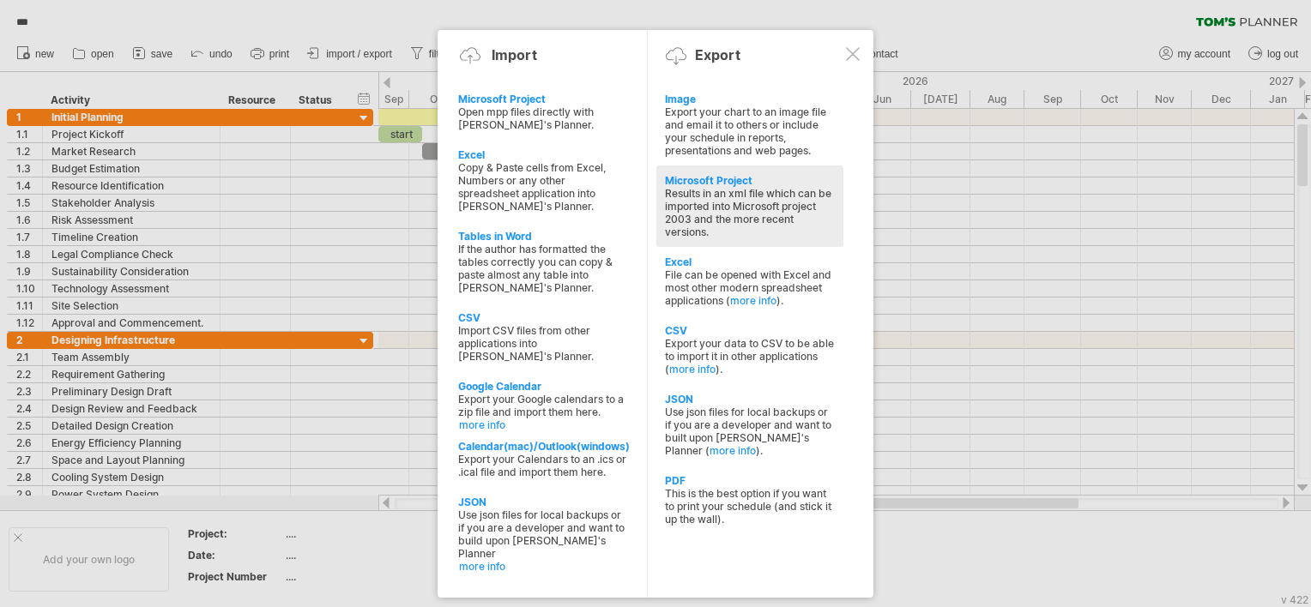
click at [764, 187] on div "Microsoft Project" at bounding box center [750, 180] width 170 height 13
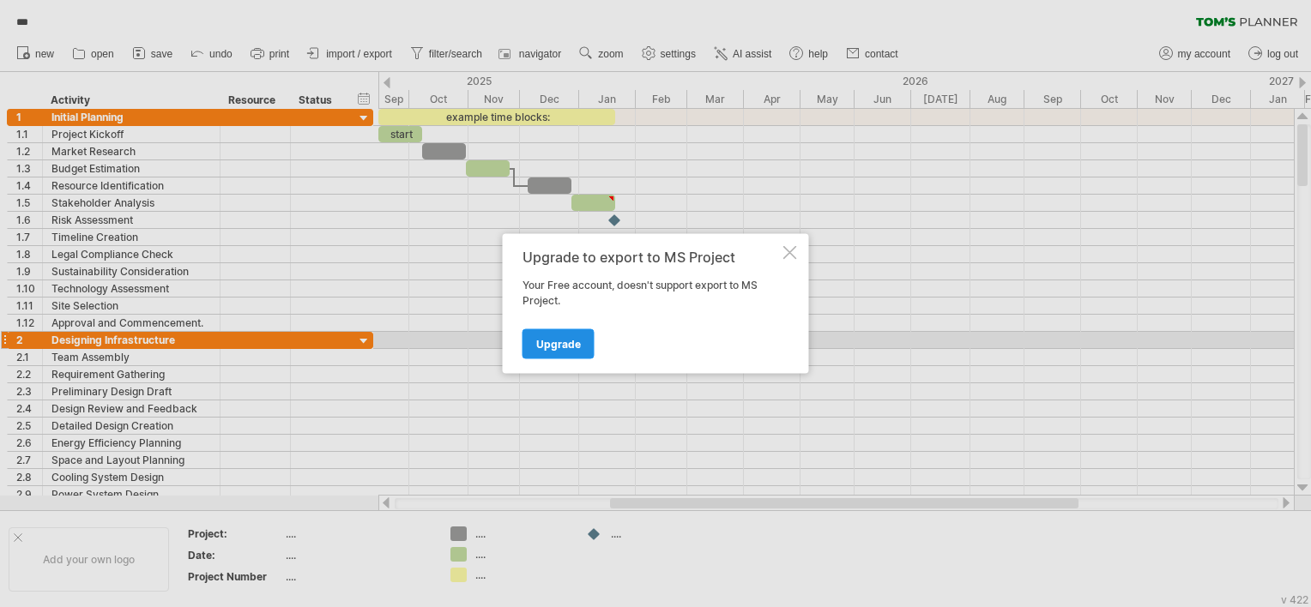
click at [545, 347] on span "Upgrade" at bounding box center [558, 344] width 45 height 13
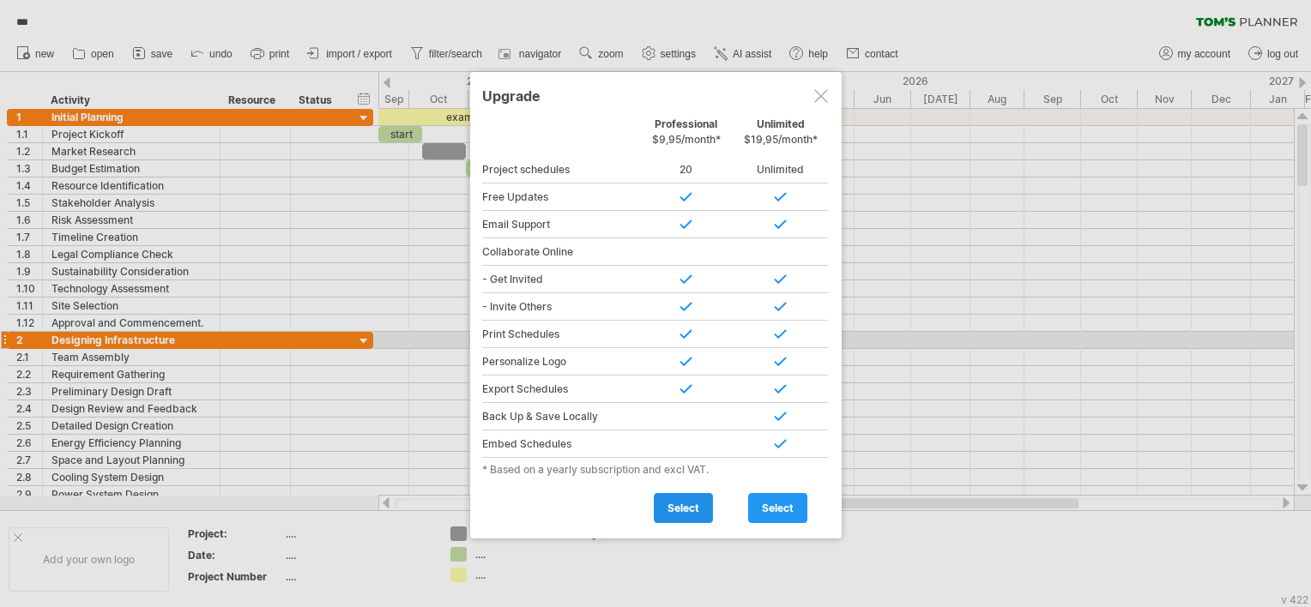
click at [666, 503] on link "select" at bounding box center [683, 508] width 59 height 30
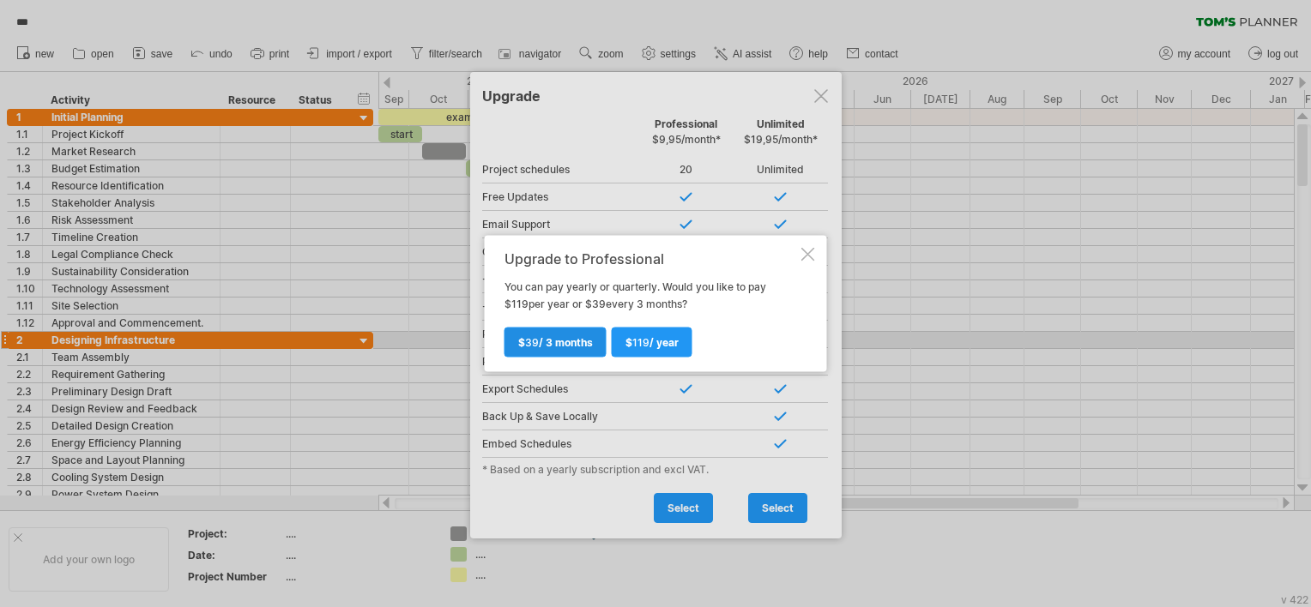
click at [532, 343] on span "39" at bounding box center [532, 342] width 14 height 13
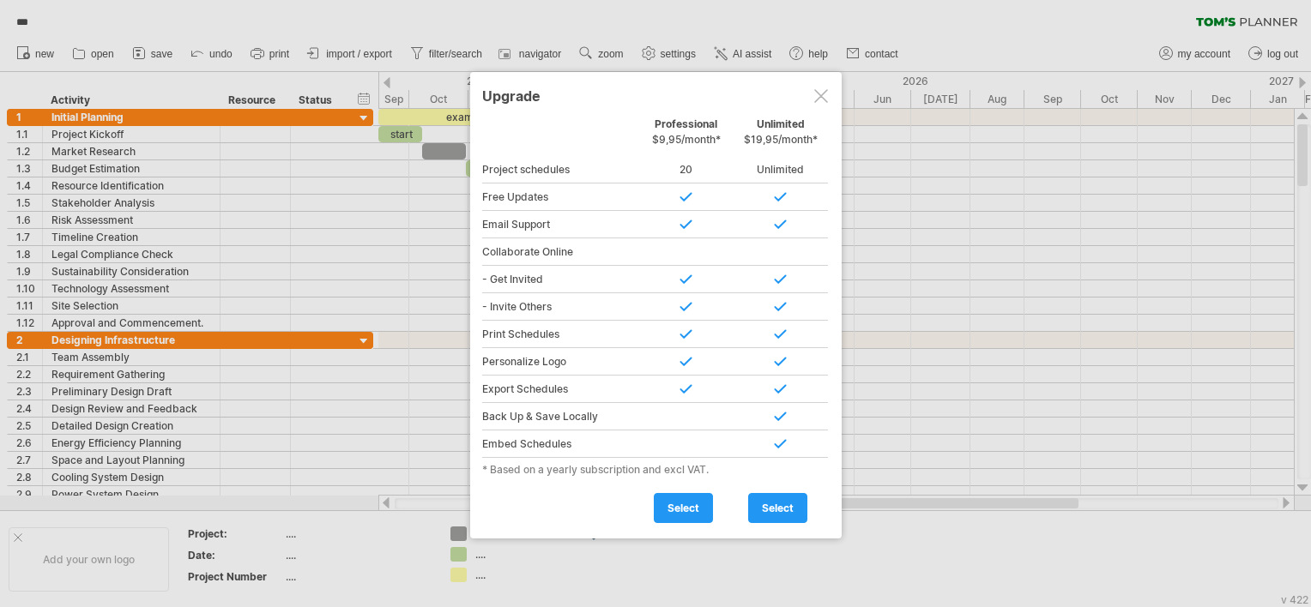
click at [825, 96] on div at bounding box center [821, 96] width 14 height 14
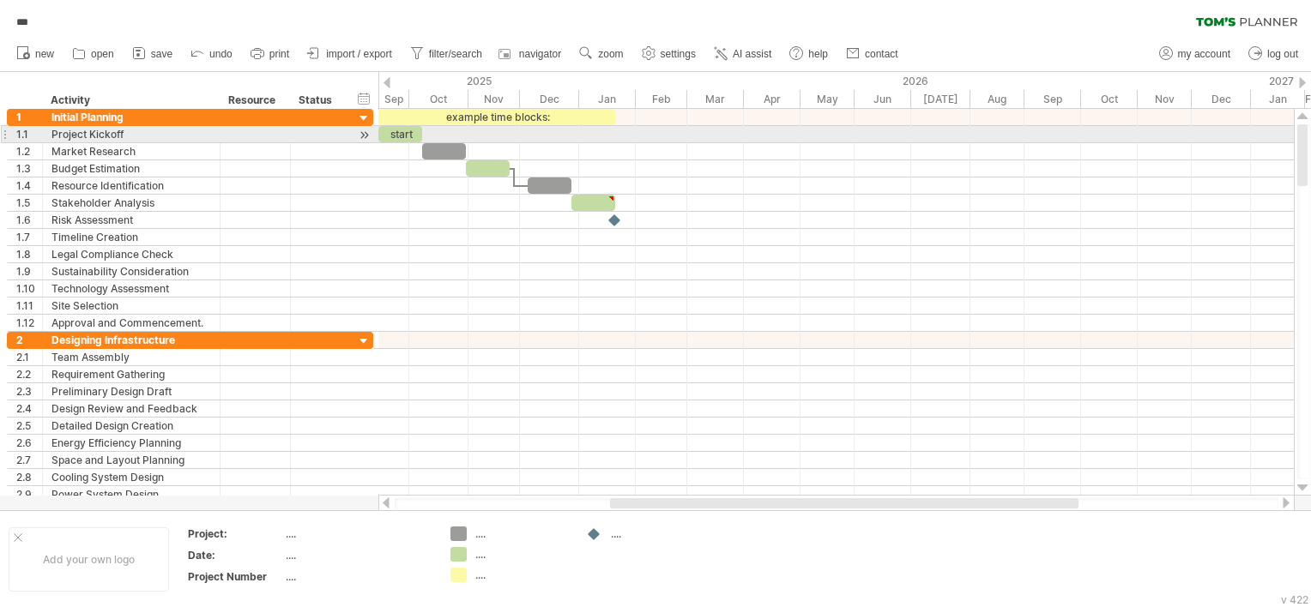
click at [3, 135] on div at bounding box center [4, 134] width 7 height 18
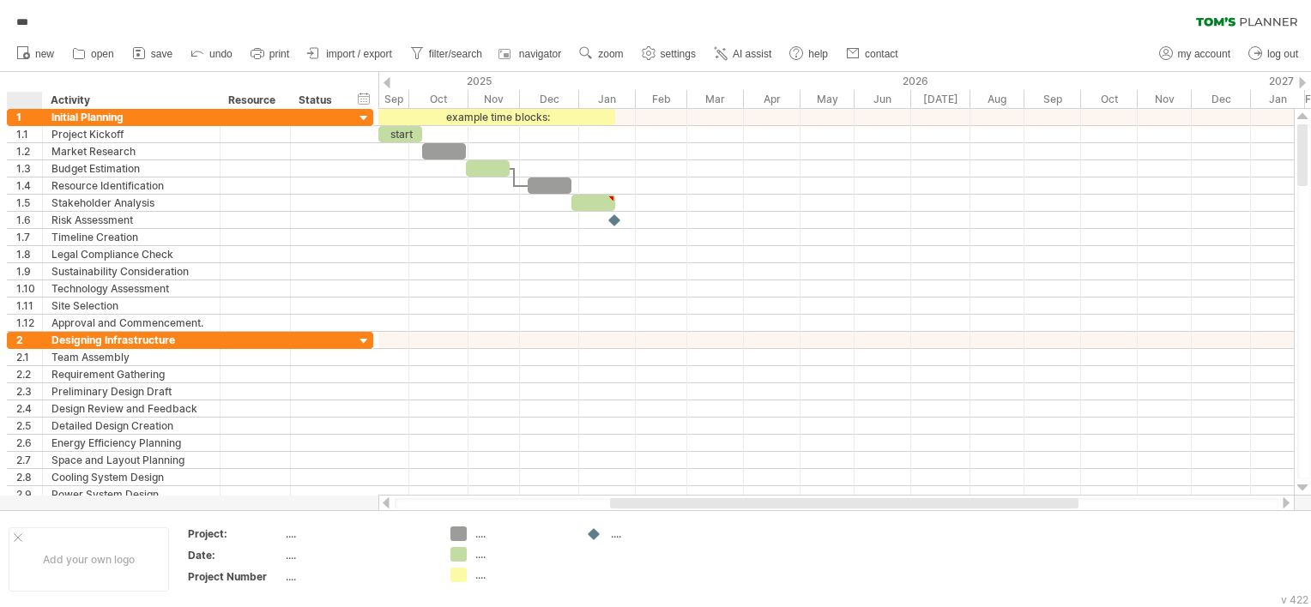
click at [16, 99] on div at bounding box center [28, 100] width 26 height 17
click at [32, 75] on div "hide start/end/duration show start/end/duration ******** Activity ******** Reso…" at bounding box center [189, 90] width 378 height 37
drag, startPoint x: 39, startPoint y: 82, endPoint x: 133, endPoint y: 97, distance: 94.6
click at [133, 97] on div "hide start/end/duration show start/end/duration ******** Activity ******** Reso…" at bounding box center [189, 90] width 378 height 37
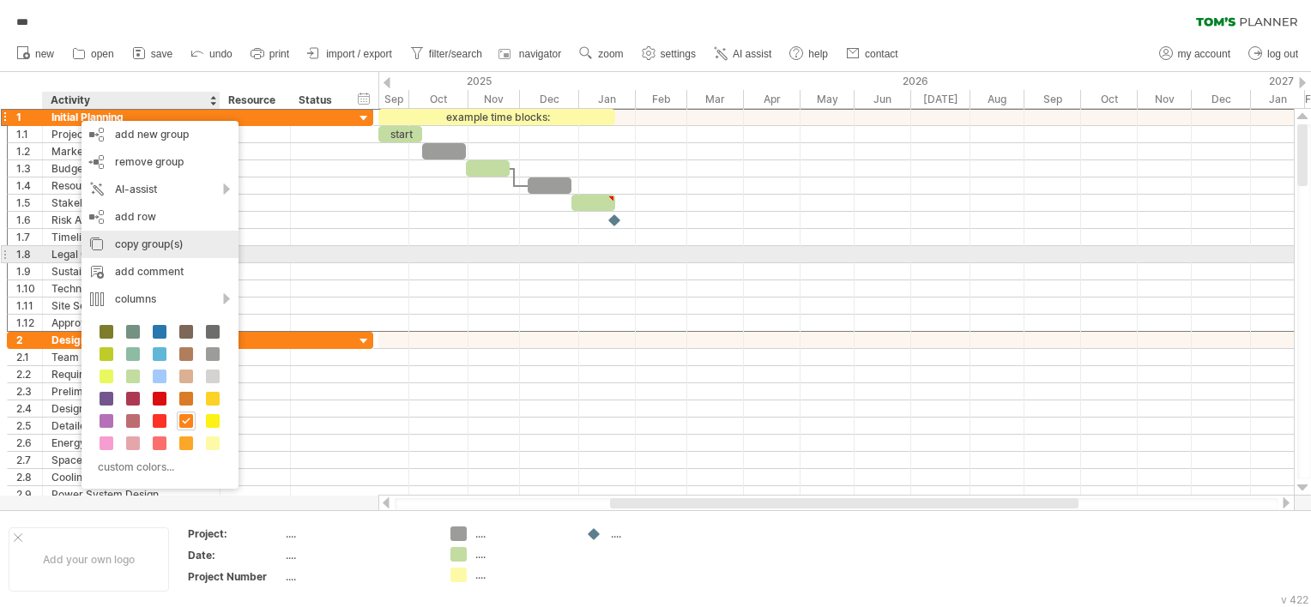
click at [154, 250] on div "copy group(s)" at bounding box center [159, 244] width 157 height 27
